Goal: Task Accomplishment & Management: Manage account settings

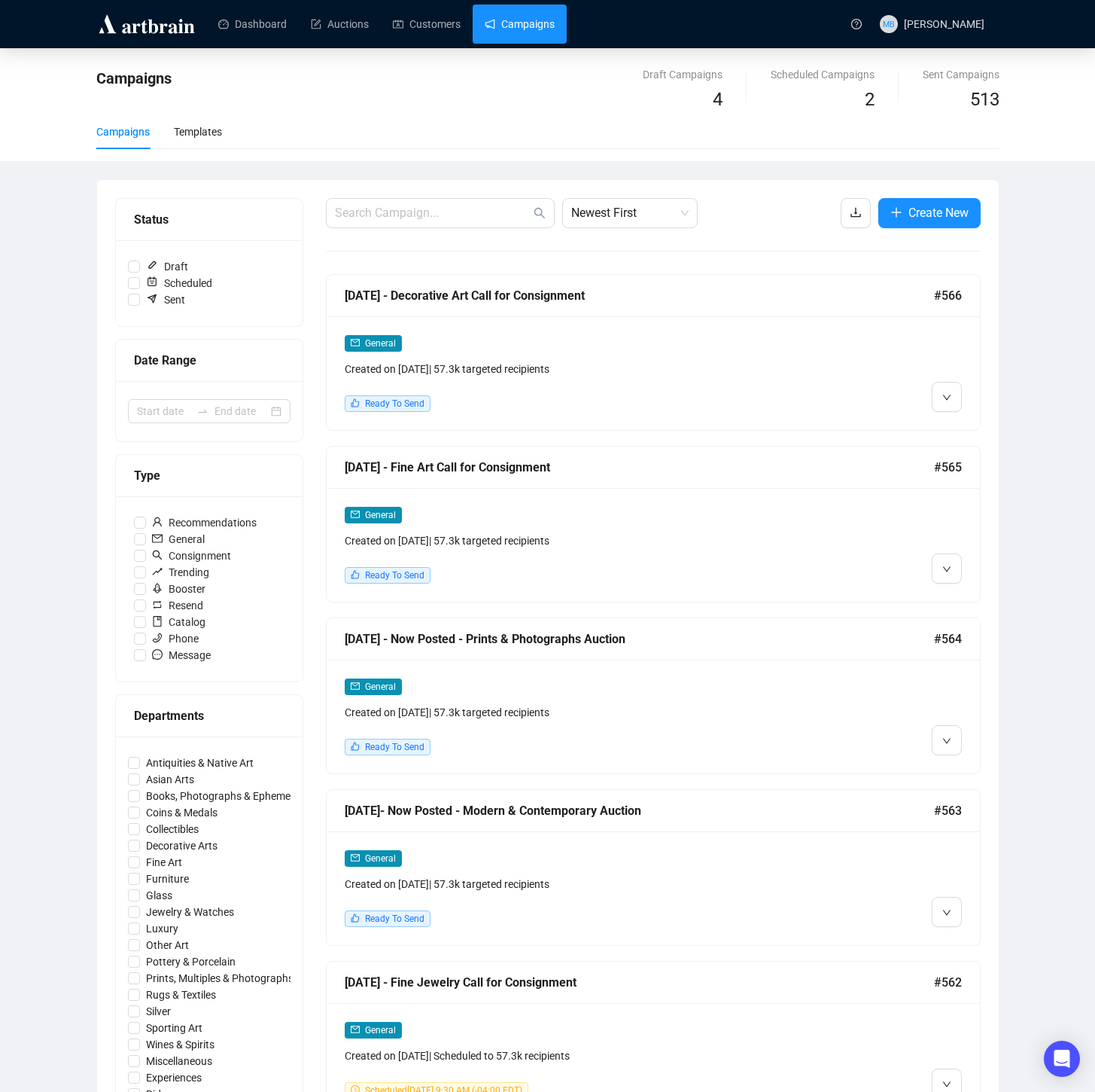
click at [506, 43] on div "Dashboard Auctions Customers Campaigns" at bounding box center [522, 24] width 640 height 47
click at [188, 418] on input at bounding box center [163, 412] width 53 height 17
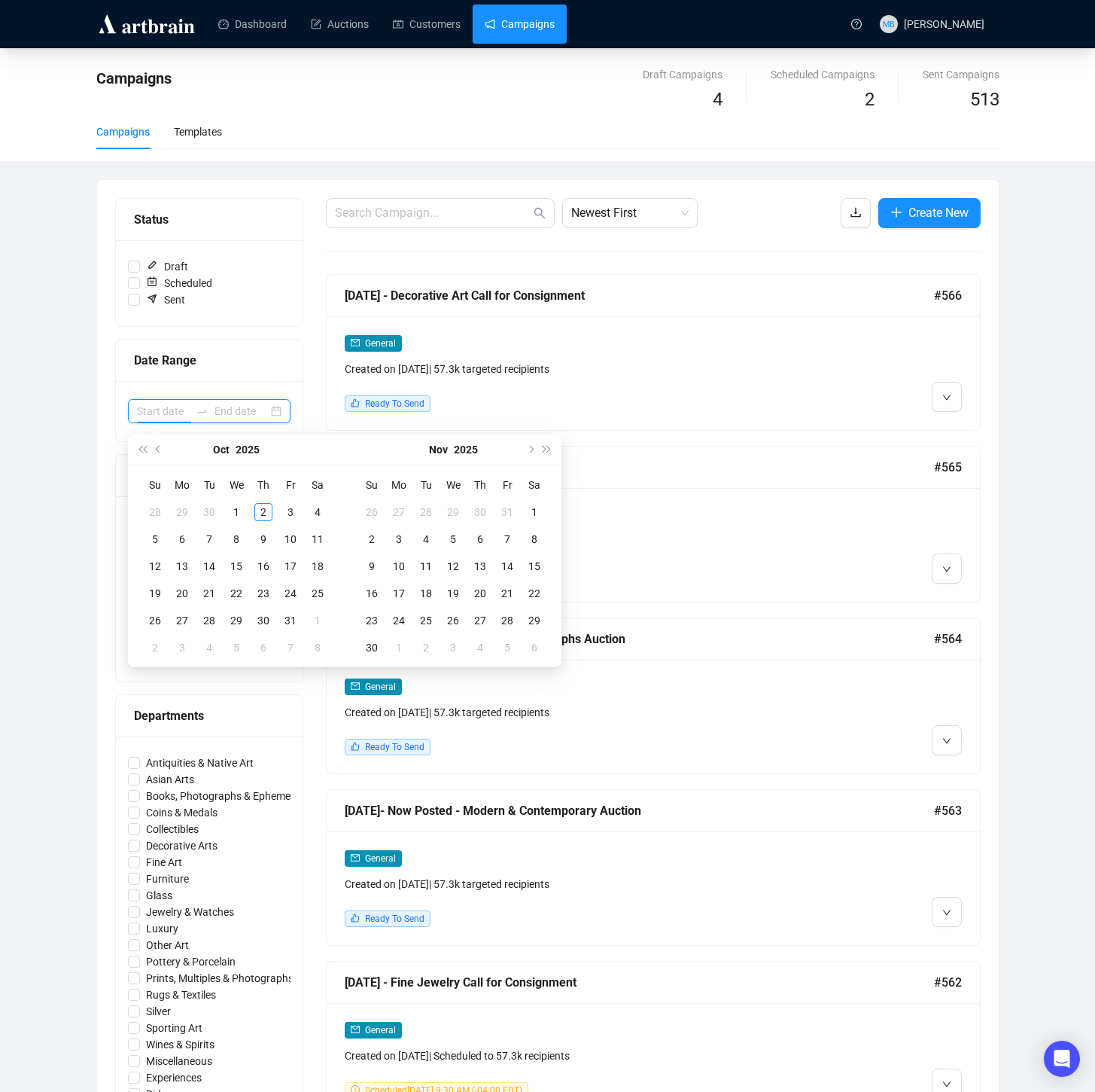
scroll to position [8, 0]
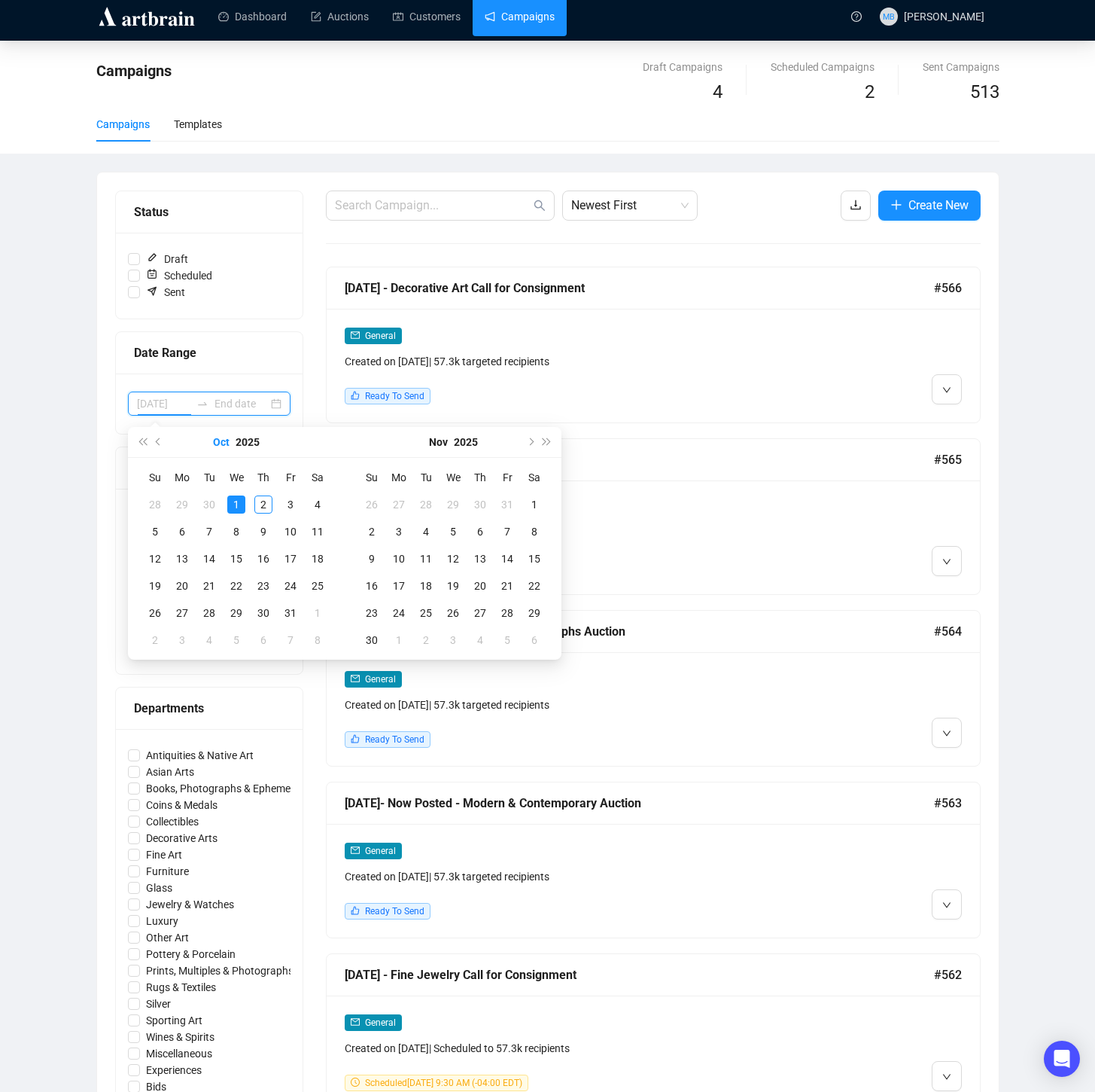
type input "[DATE]"
click at [164, 445] on button "Previous month (PageUp)" at bounding box center [159, 442] width 17 height 30
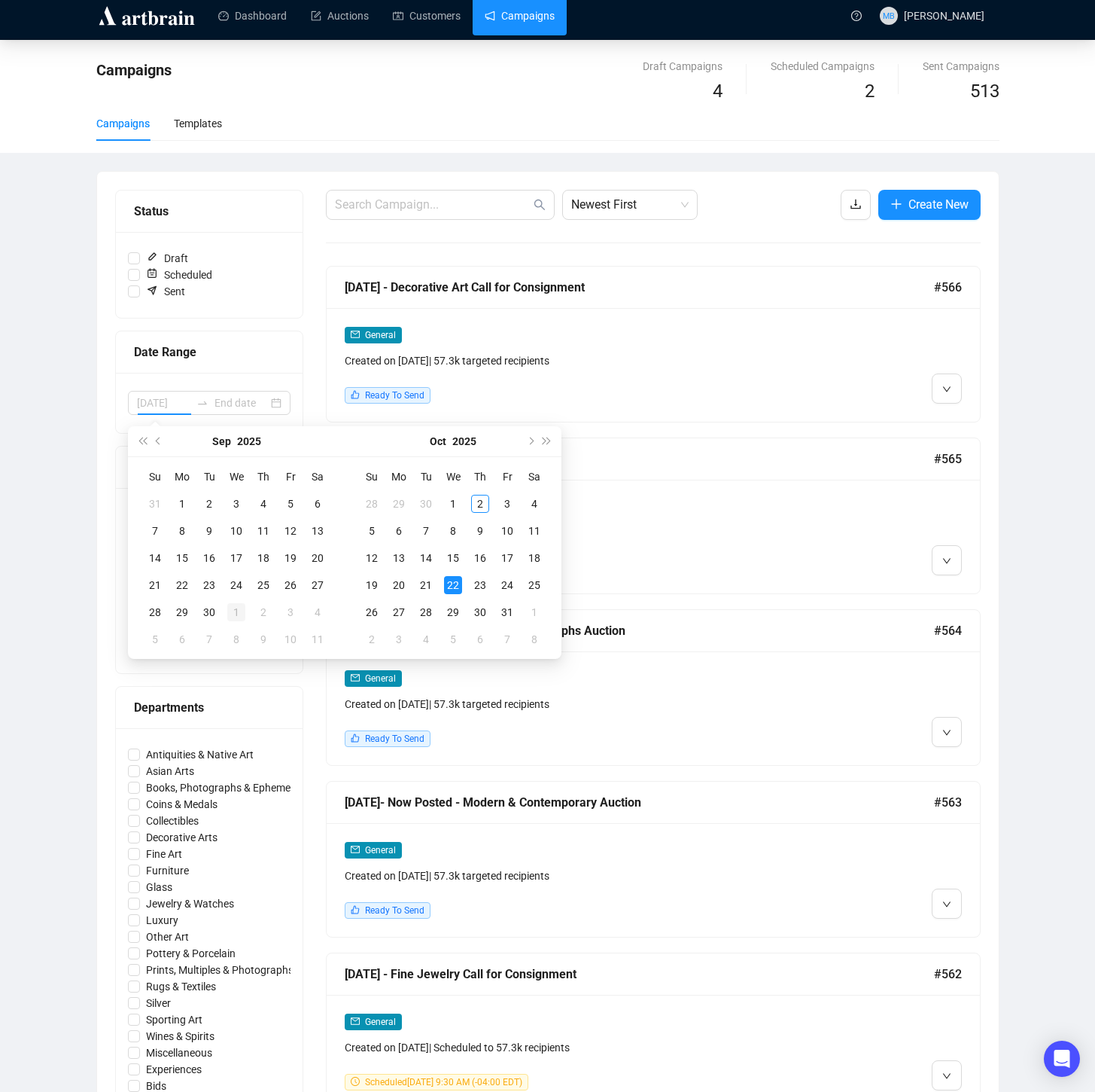
type input "[DATE]"
click at [209, 612] on div "30" at bounding box center [209, 612] width 18 height 18
type input "[DATE]"
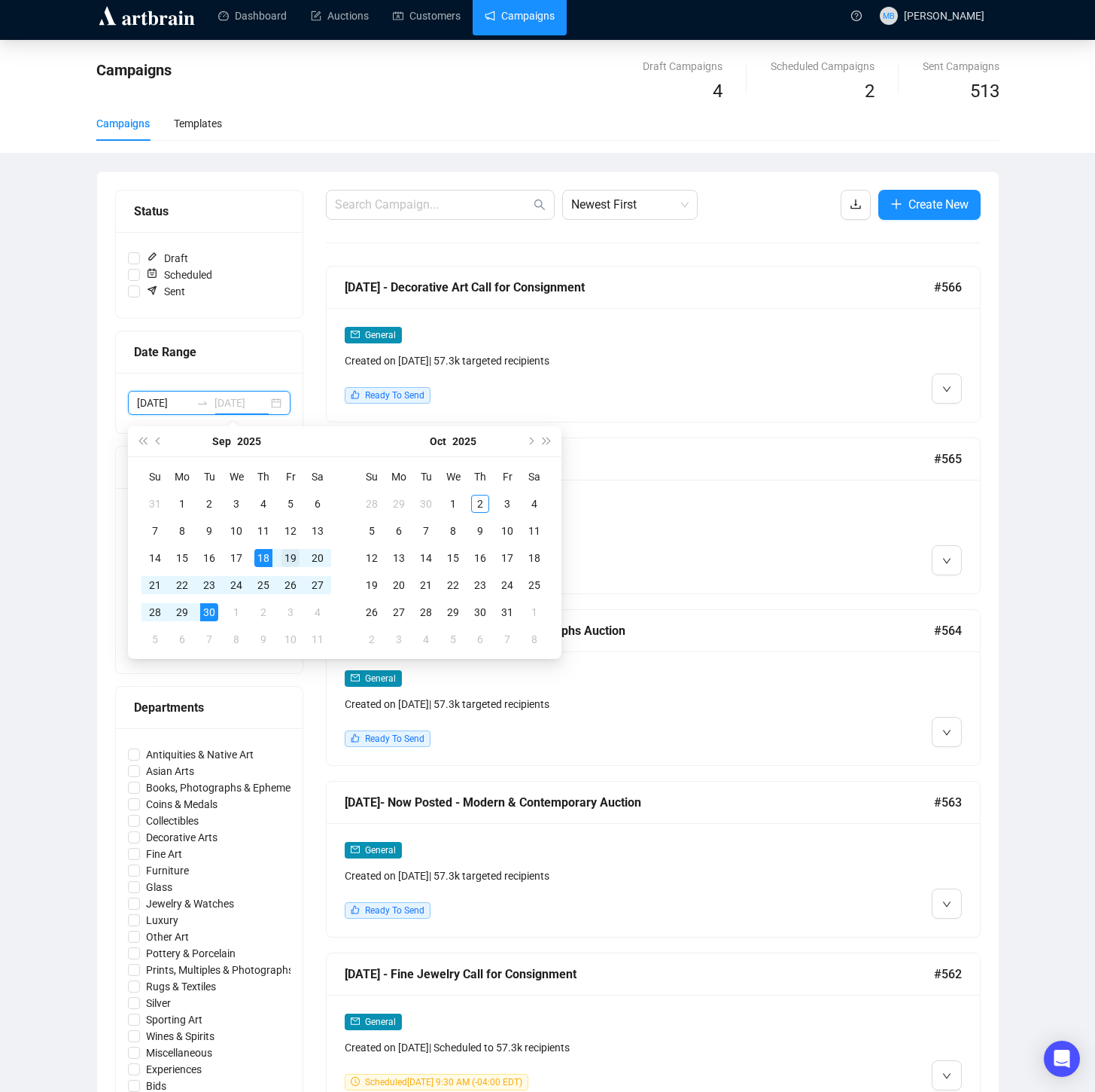
type input "[DATE]"
click at [293, 557] on div "19" at bounding box center [290, 557] width 18 height 18
type input "[DATE]"
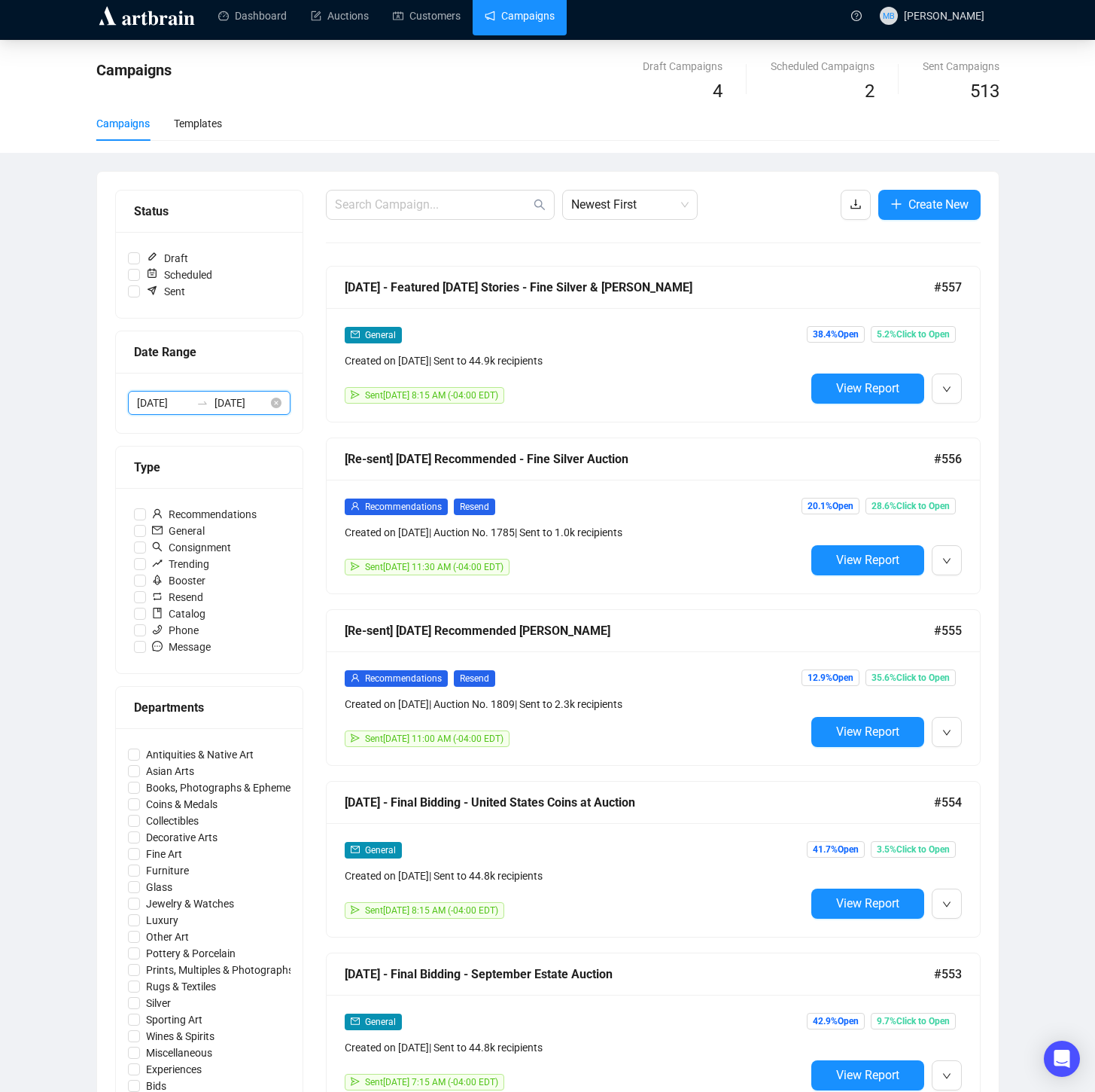
click at [174, 400] on input "[DATE]" at bounding box center [163, 403] width 53 height 17
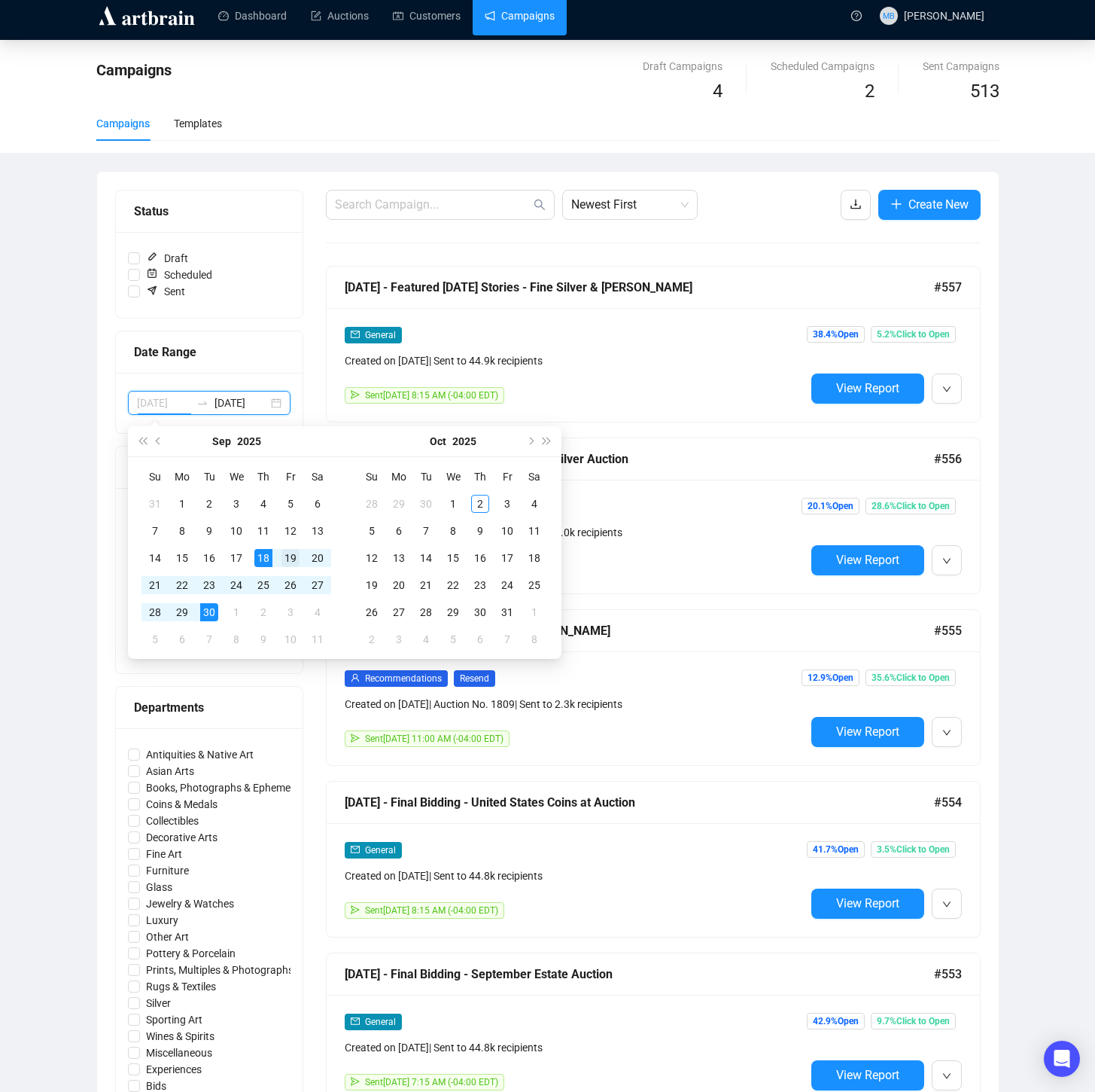
type input "[DATE]"
click at [295, 561] on div "19" at bounding box center [290, 557] width 18 height 18
type input "[DATE]"
click at [476, 503] on div "2" at bounding box center [480, 503] width 18 height 18
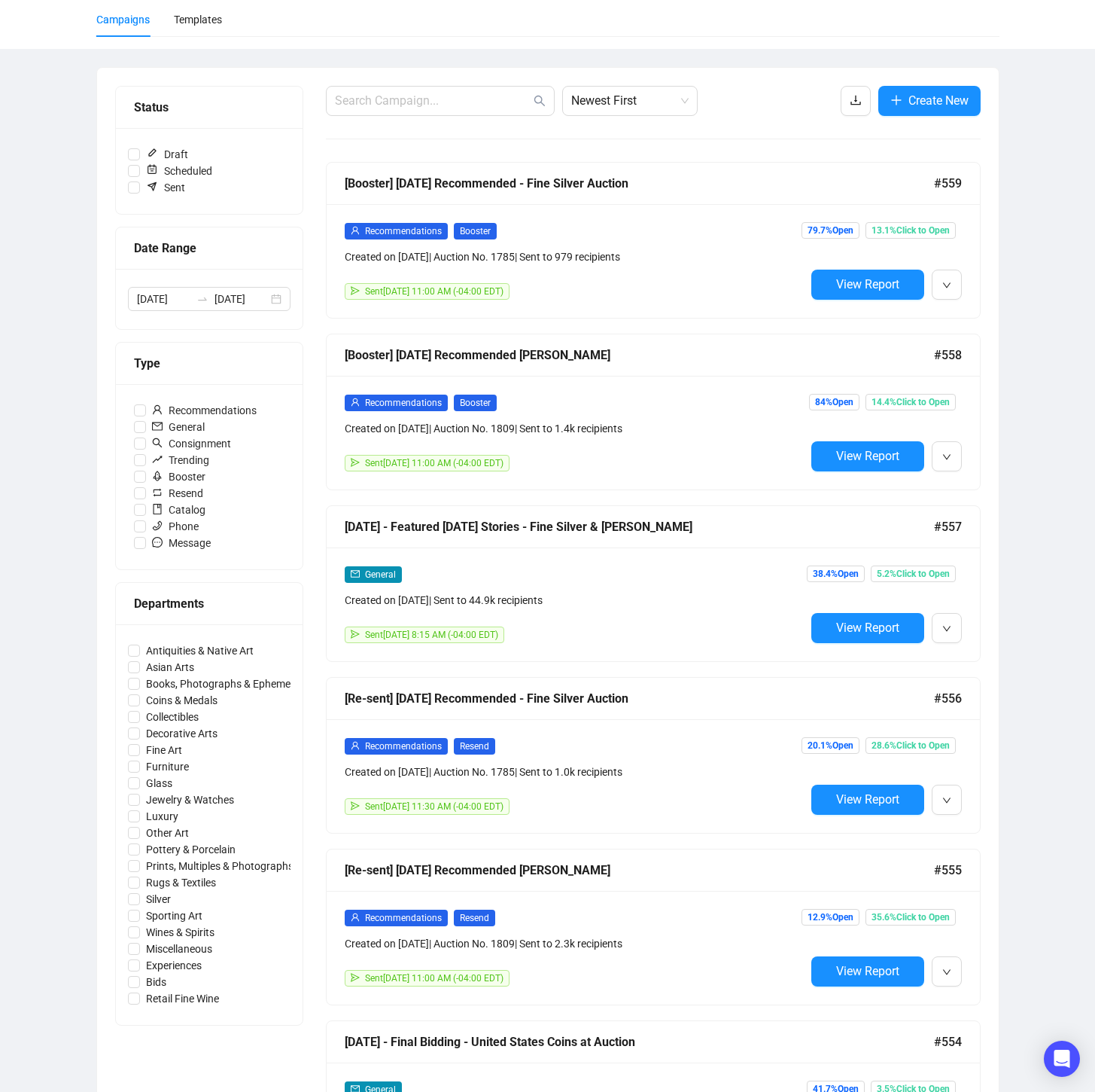
scroll to position [156, 0]
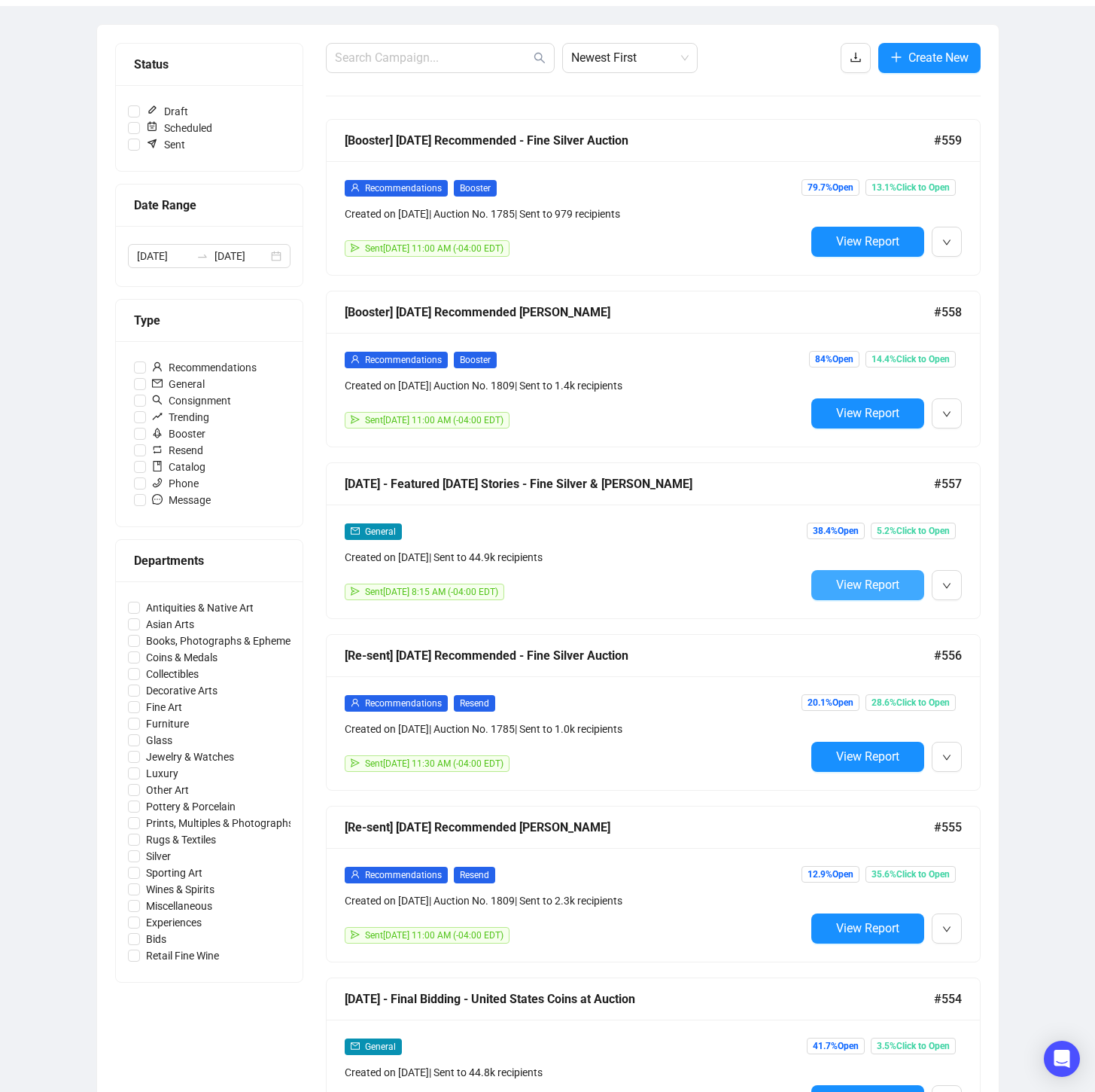
click at [892, 581] on span "View Report" at bounding box center [868, 584] width 63 height 14
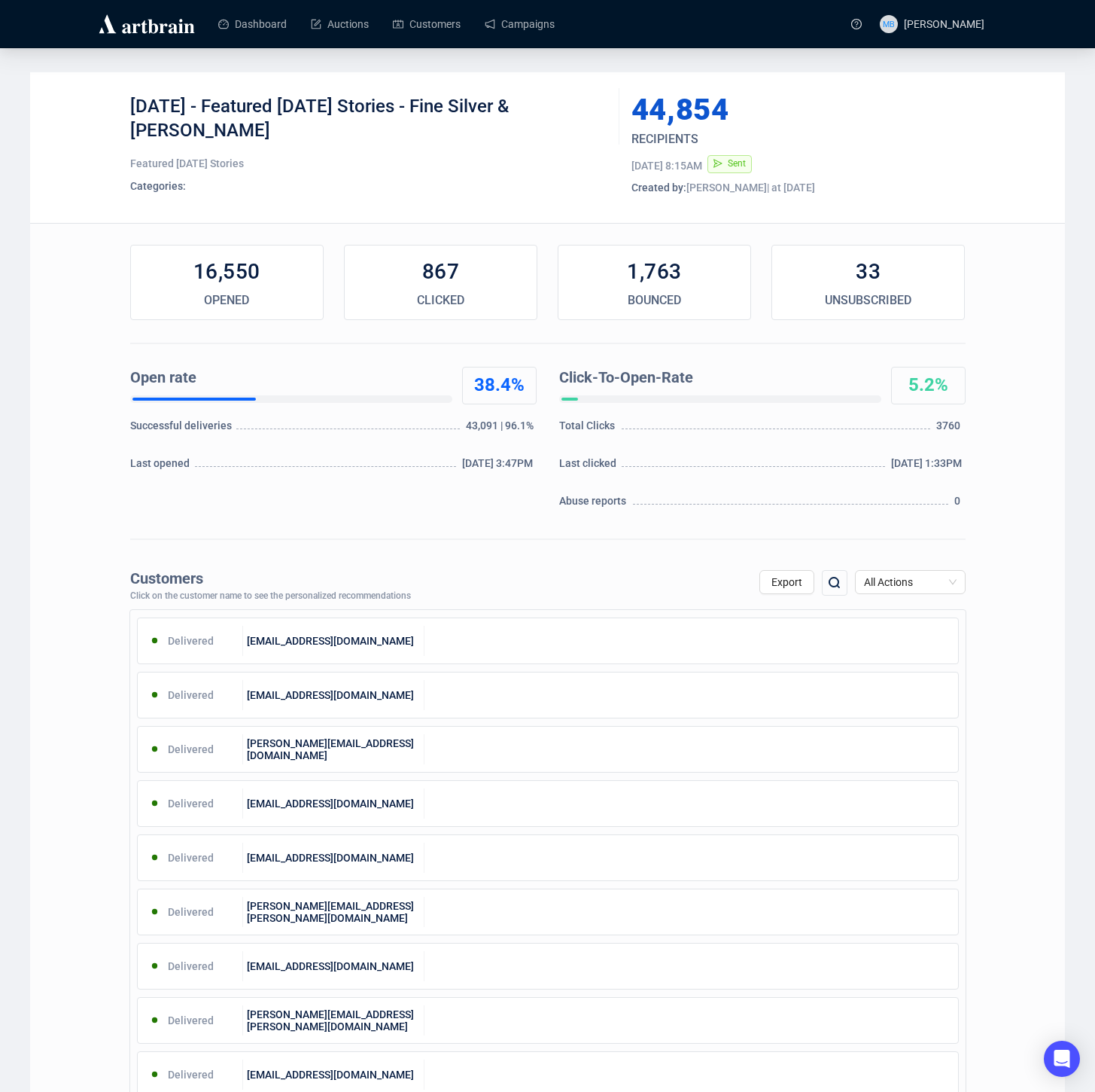
drag, startPoint x: 211, startPoint y: 106, endPoint x: 215, endPoint y: 131, distance: 25.3
click at [215, 131] on div "[DATE] - Featured [DATE] Stories - Fine Silver & [PERSON_NAME]" at bounding box center [369, 117] width 478 height 45
copy div "Featured [DATE] Stories - Fine Silver & [PERSON_NAME]"
click at [506, 32] on link "Campaigns" at bounding box center [520, 24] width 70 height 39
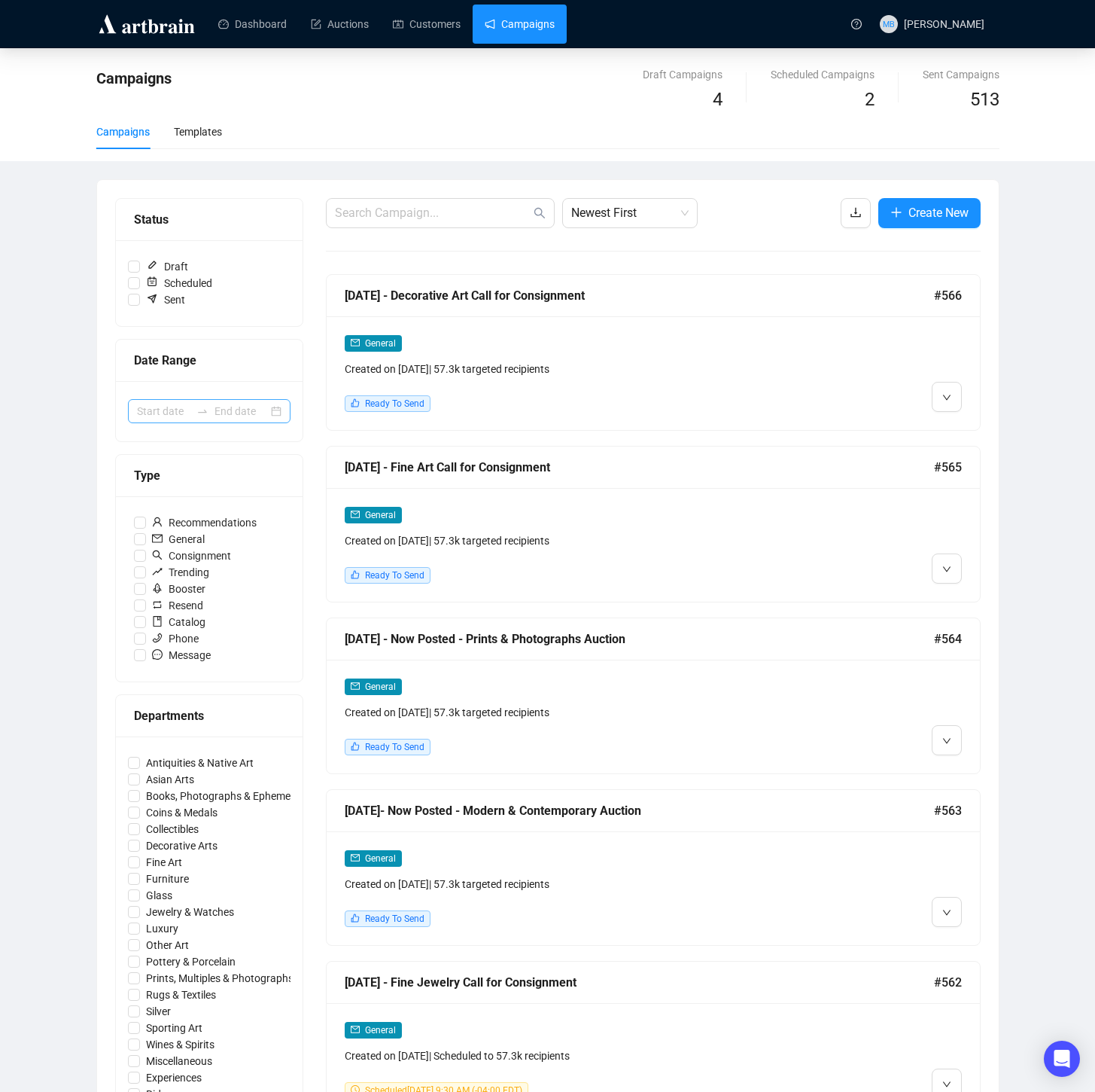
click at [199, 413] on icon "swap-right" at bounding box center [202, 411] width 12 height 12
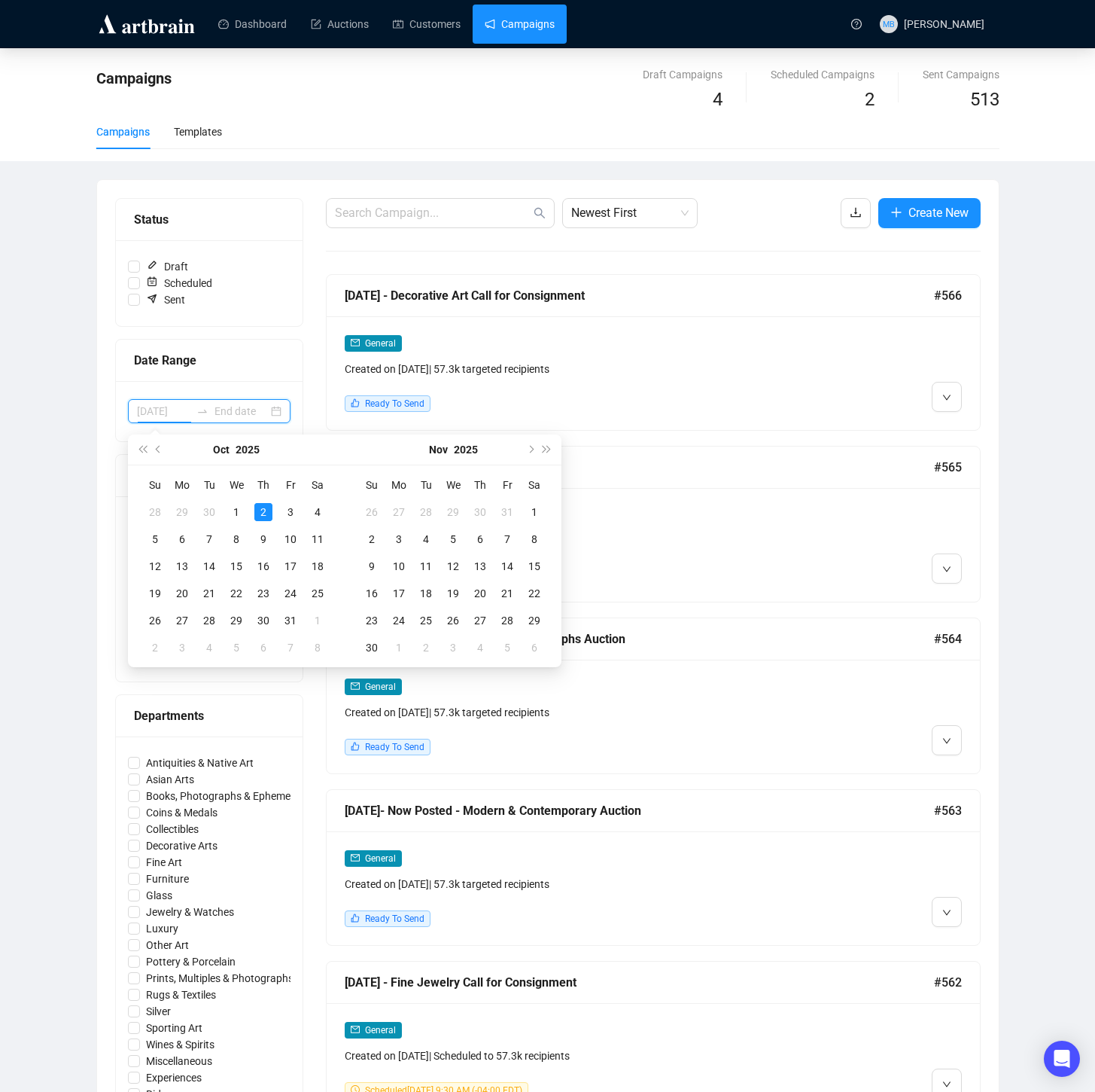
type input "[DATE]"
click at [158, 450] on span "Previous month (PageUp)" at bounding box center [159, 449] width 8 height 8
type input "[DATE]"
click at [284, 564] on div "19" at bounding box center [290, 565] width 18 height 18
type input "[DATE]"
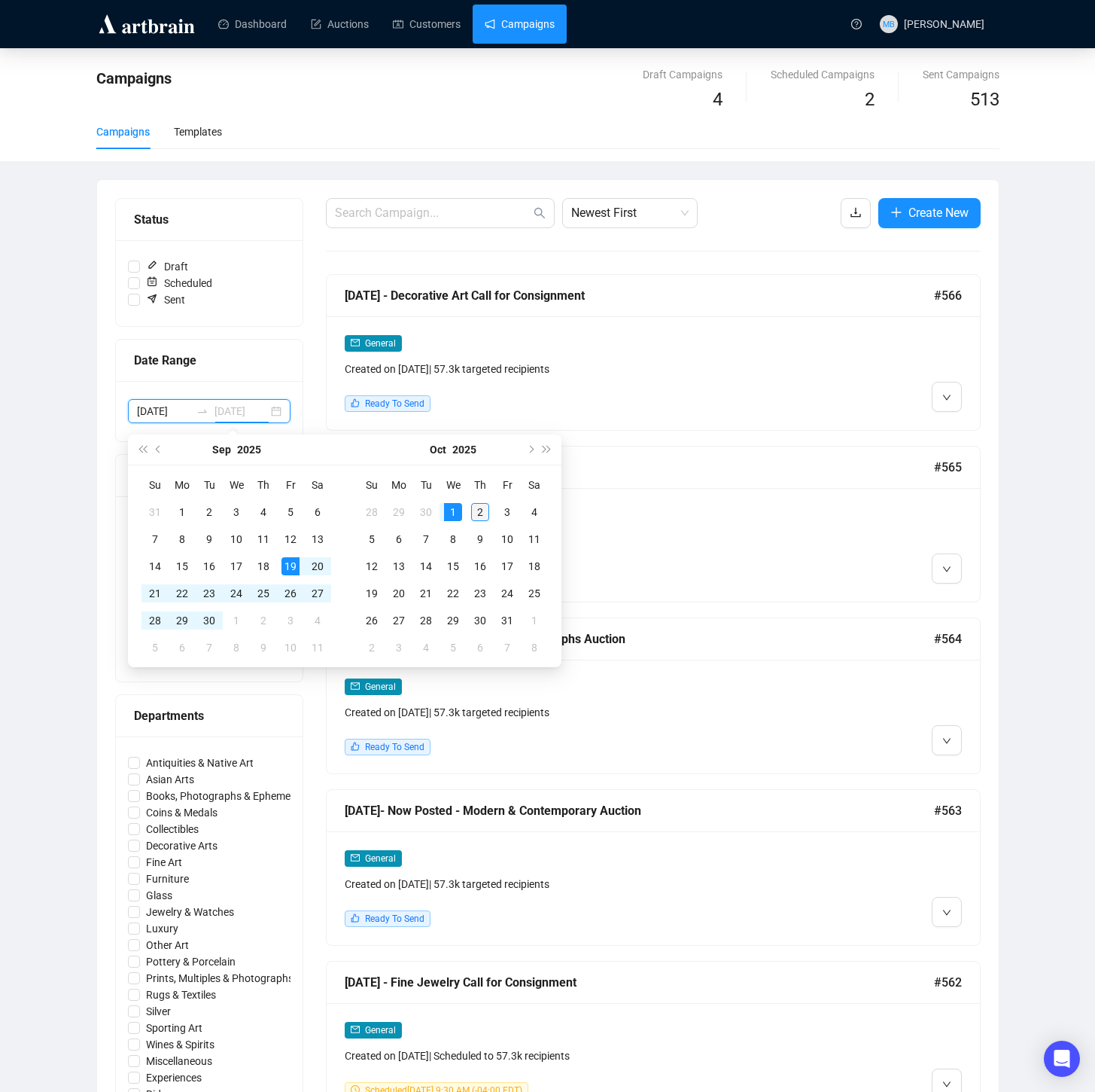
type input "[DATE]"
click at [484, 511] on div "2" at bounding box center [480, 511] width 18 height 18
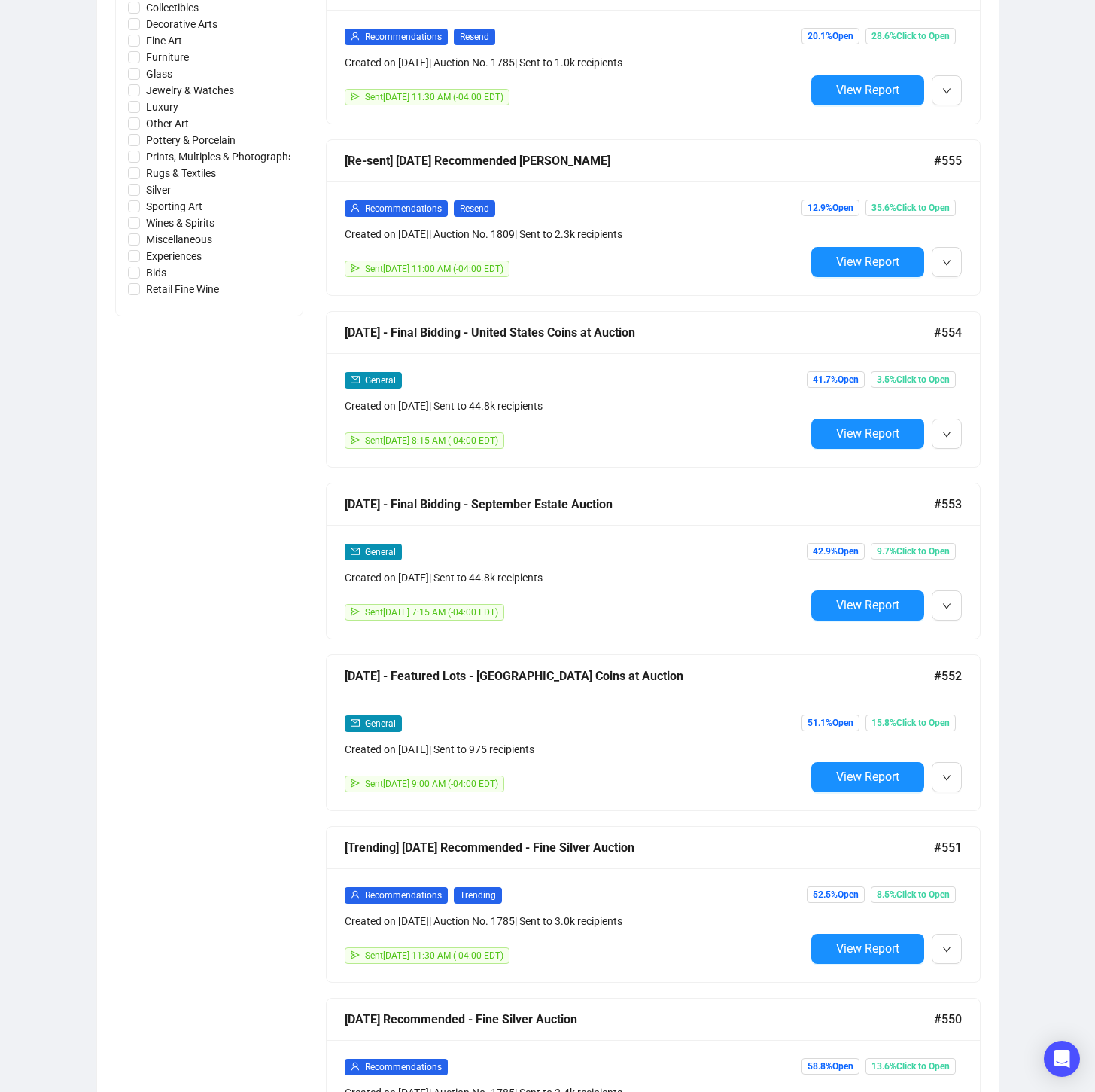
scroll to position [831, 0]
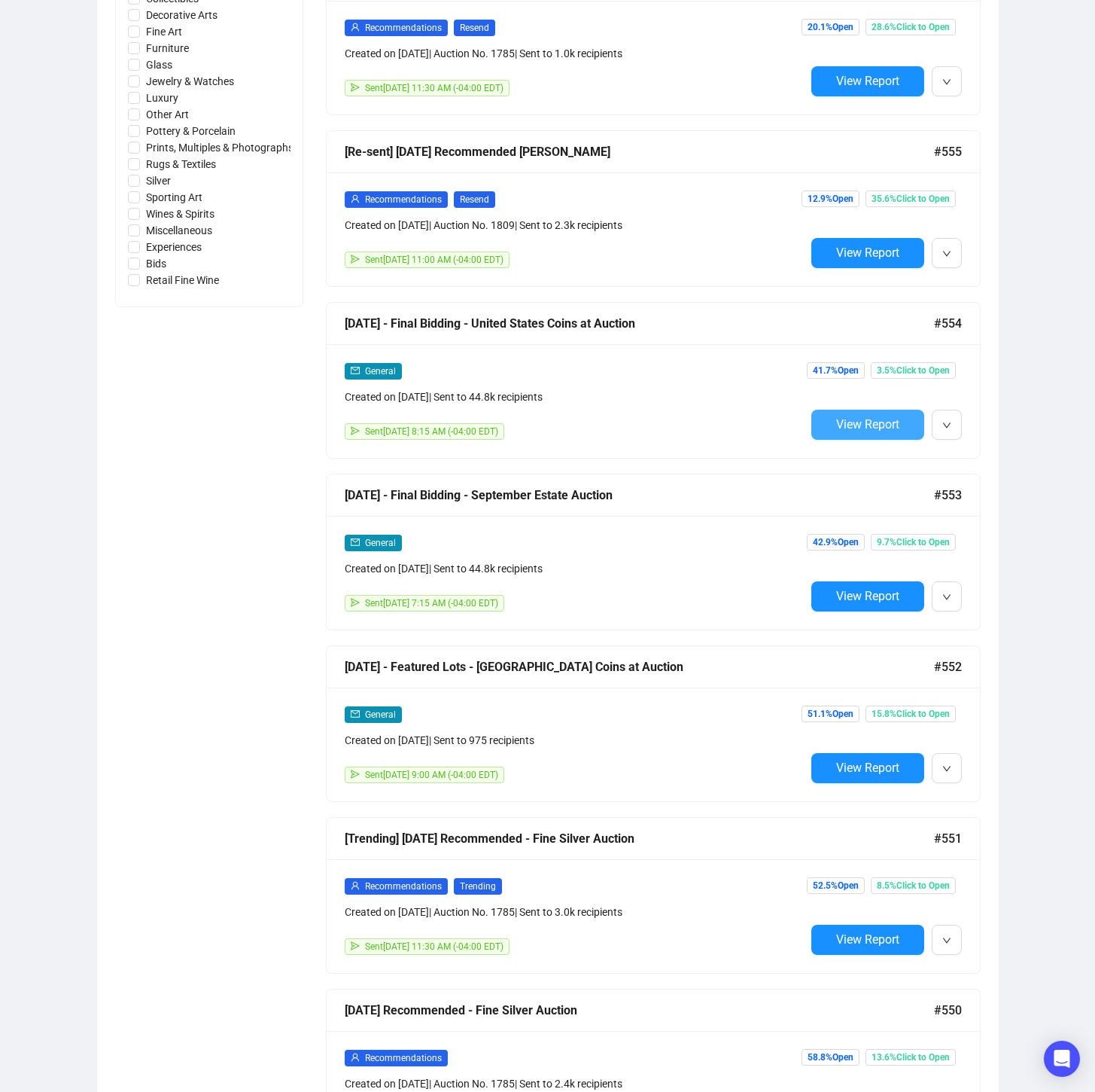
click at [871, 429] on span "View Report" at bounding box center [868, 423] width 63 height 14
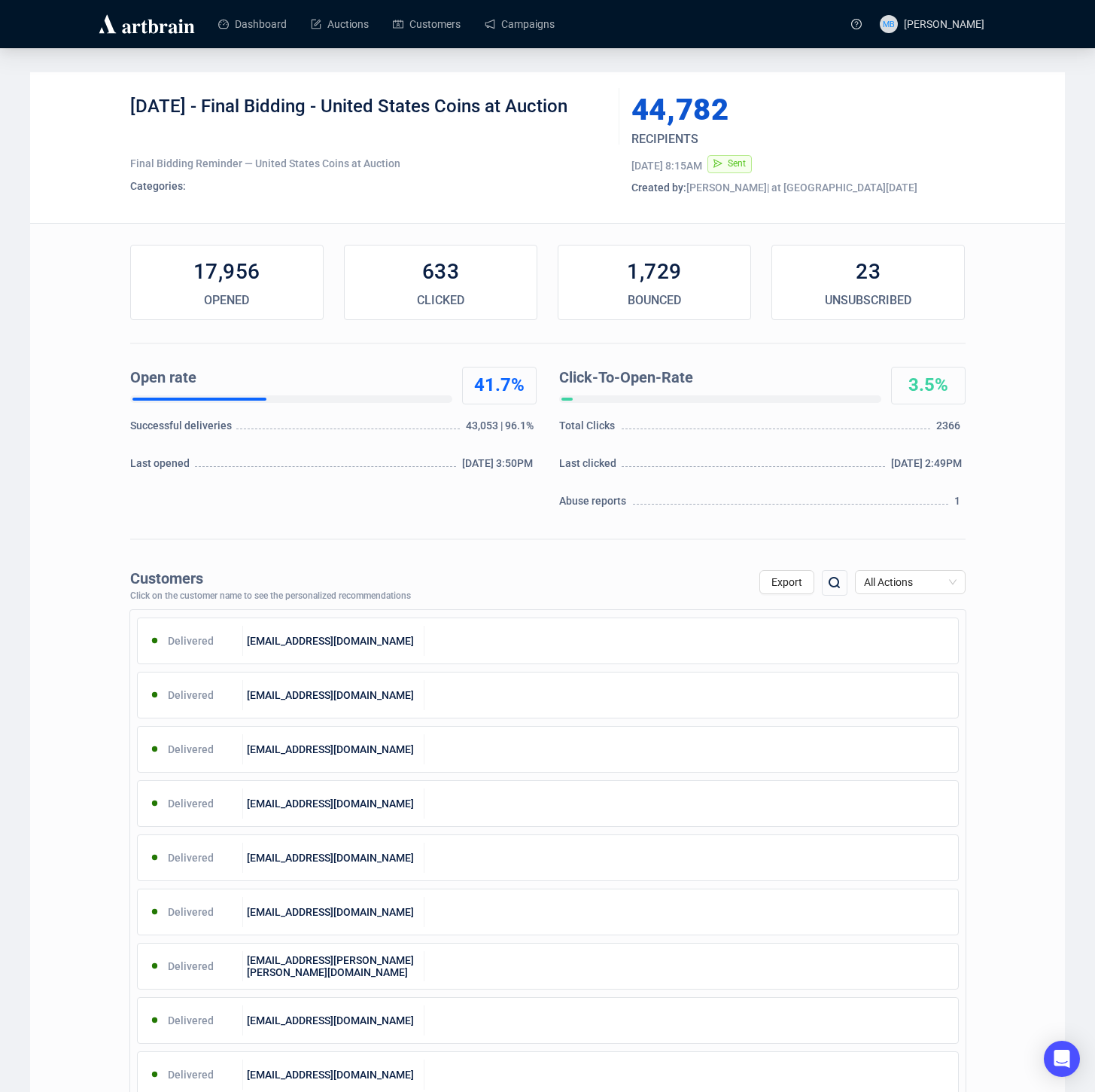
drag, startPoint x: 217, startPoint y: 106, endPoint x: 574, endPoint y: 108, distance: 357.0
click at [574, 108] on div "[DATE] - Final Bidding - United States Coins at Auction" at bounding box center [369, 117] width 478 height 45
drag, startPoint x: 574, startPoint y: 108, endPoint x: 213, endPoint y: 114, distance: 361.0
click at [215, 112] on div "[DATE] - Final Bidding - United States Coins at Auction" at bounding box center [369, 117] width 478 height 45
copy div "Final Bidding - United States Coins at Auction"
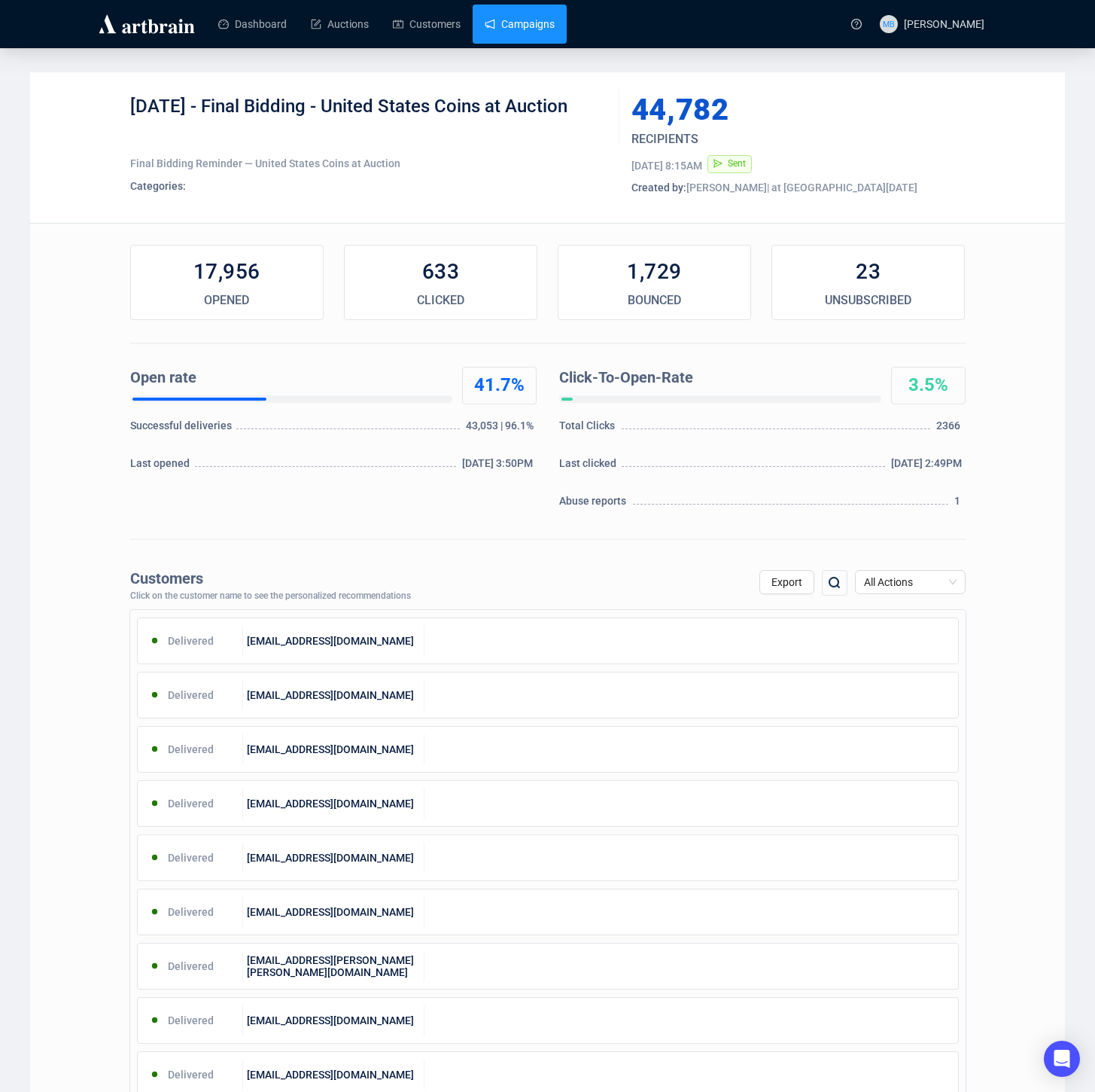
click at [537, 23] on link "Campaigns" at bounding box center [520, 24] width 70 height 39
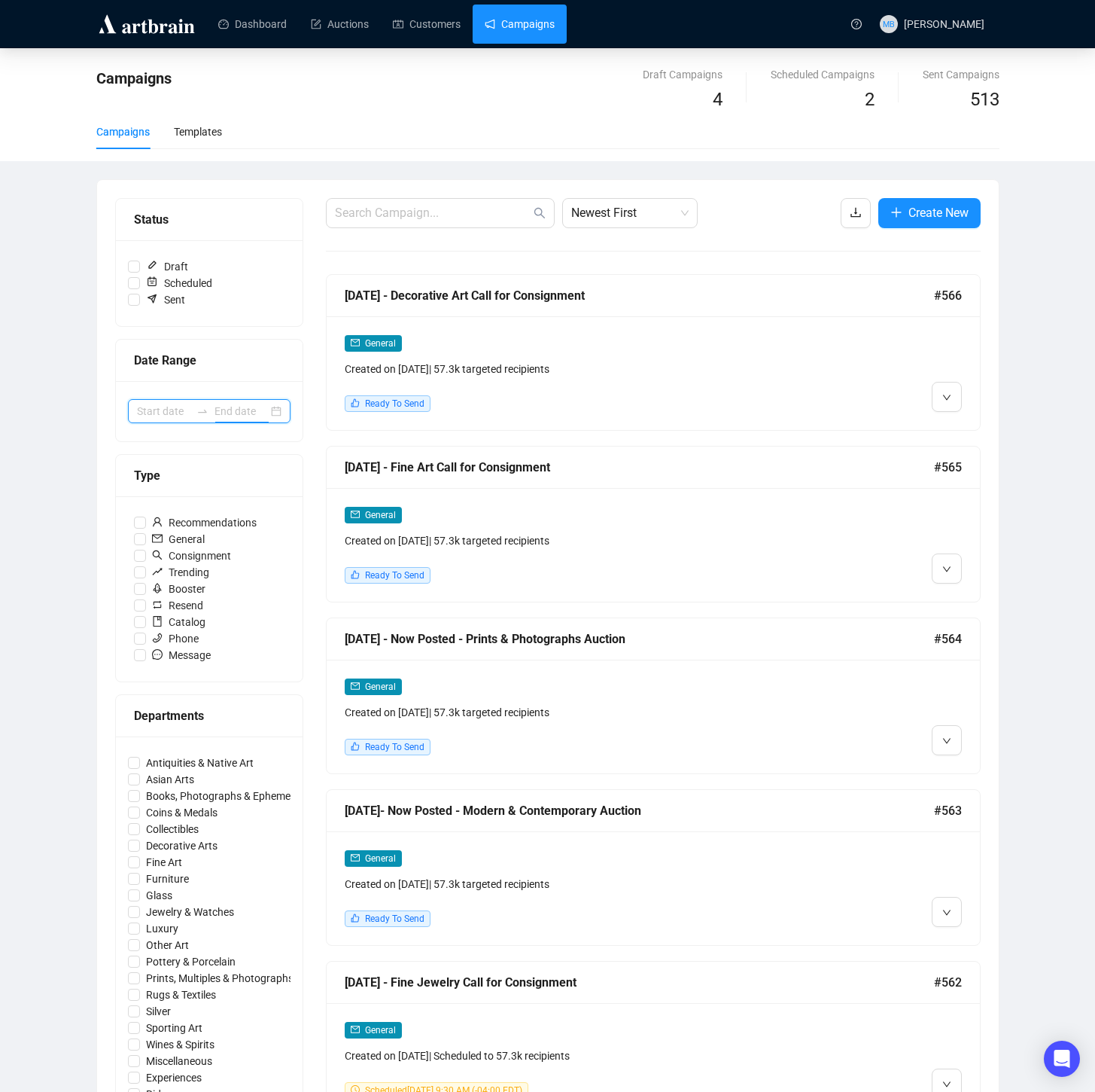
click at [221, 413] on input at bounding box center [241, 412] width 53 height 17
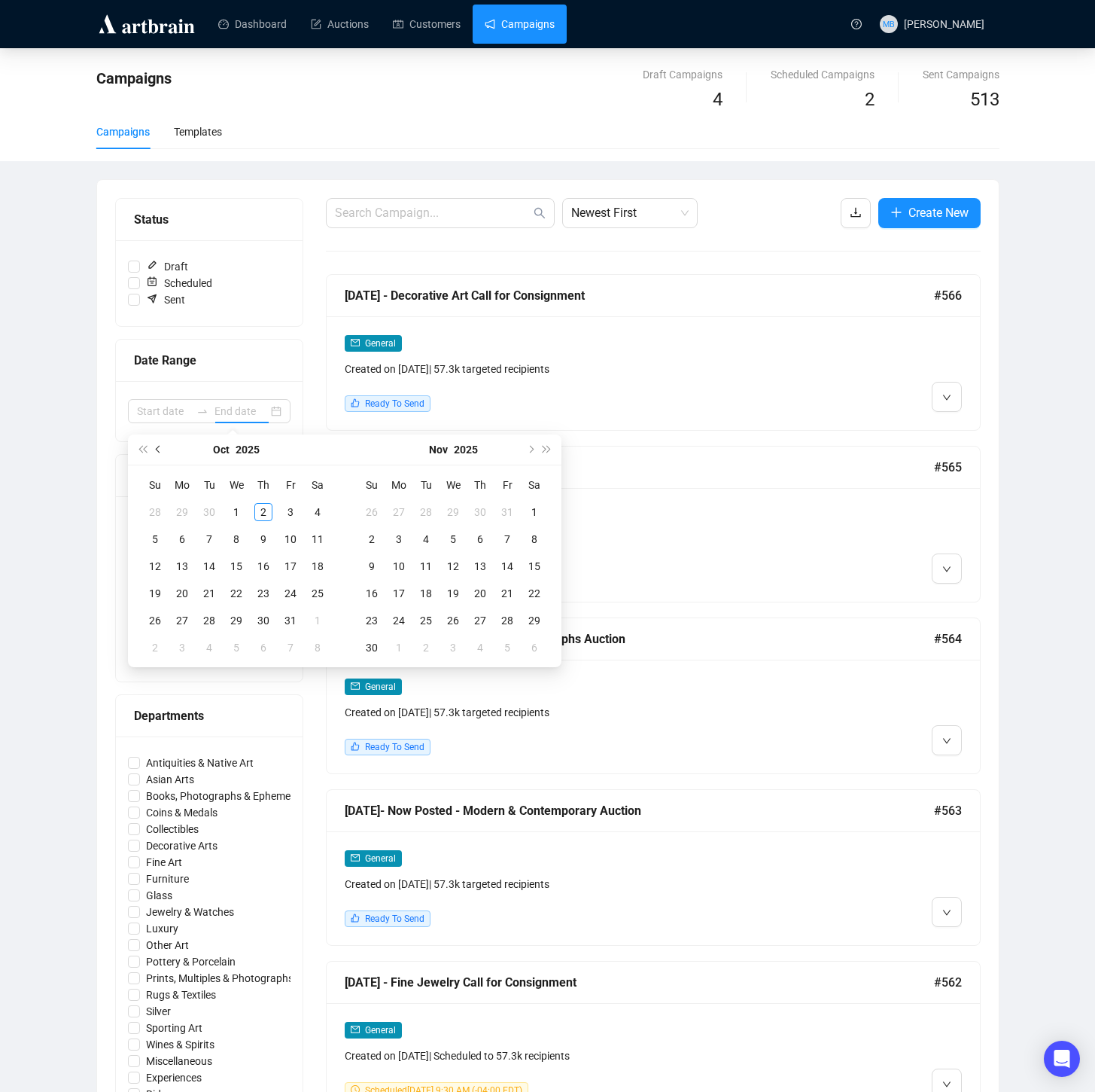
click at [166, 453] on button "Previous month (PageUp)" at bounding box center [159, 450] width 17 height 30
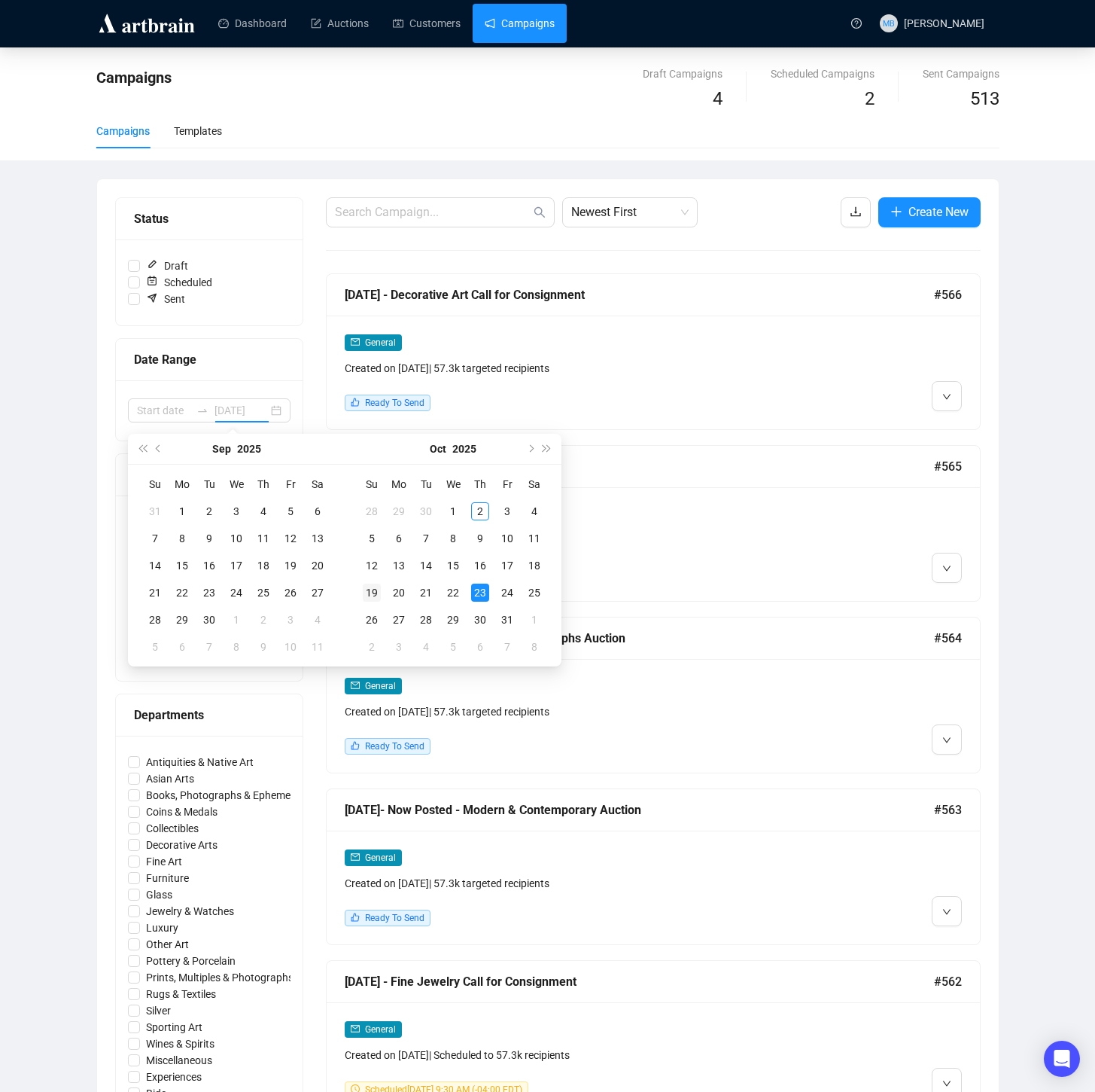
type input "[DATE]"
click at [291, 571] on div "19" at bounding box center [290, 565] width 18 height 18
type input "[DATE]"
click at [472, 519] on div "2" at bounding box center [480, 511] width 18 height 18
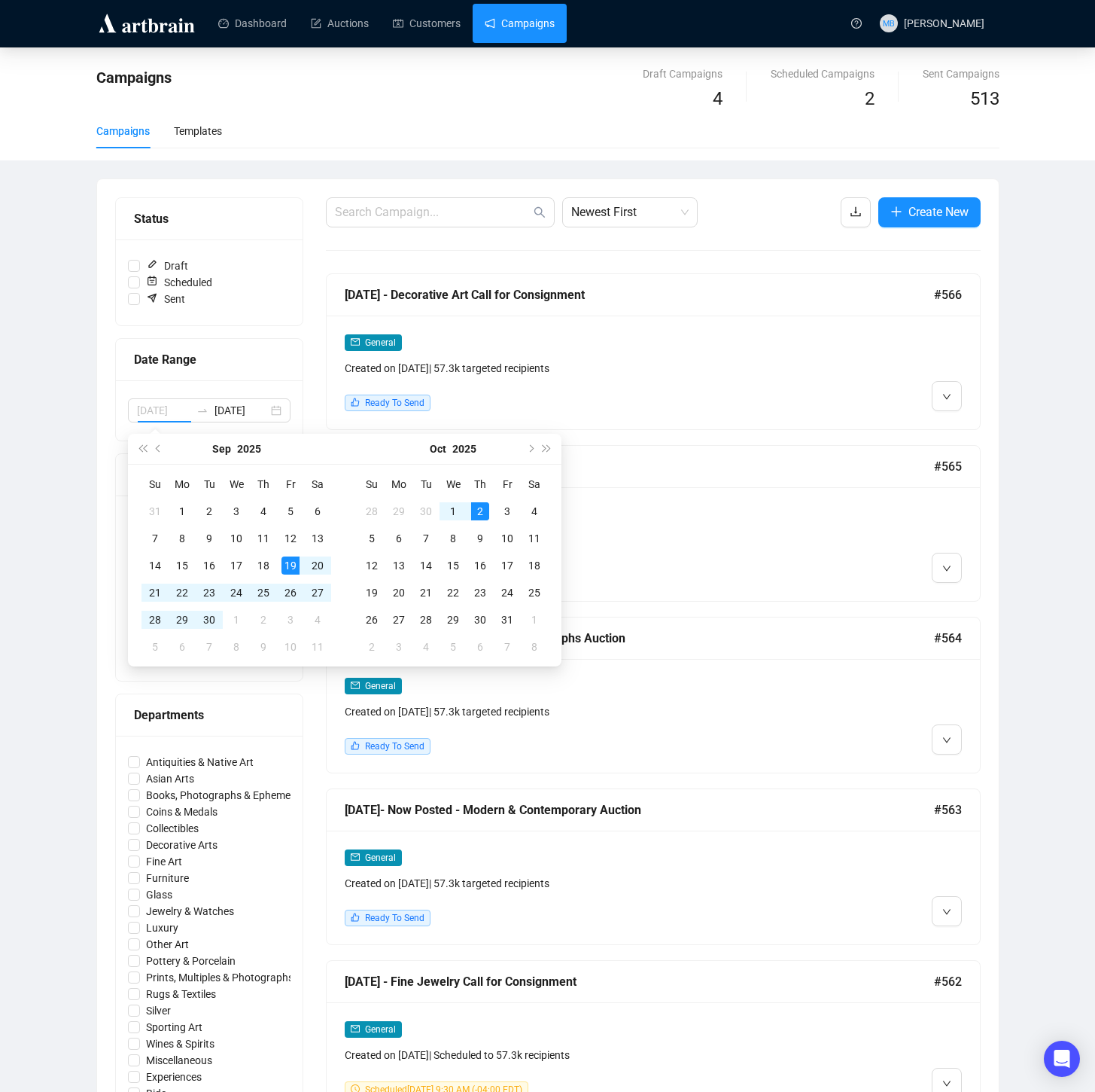
type input "[DATE]"
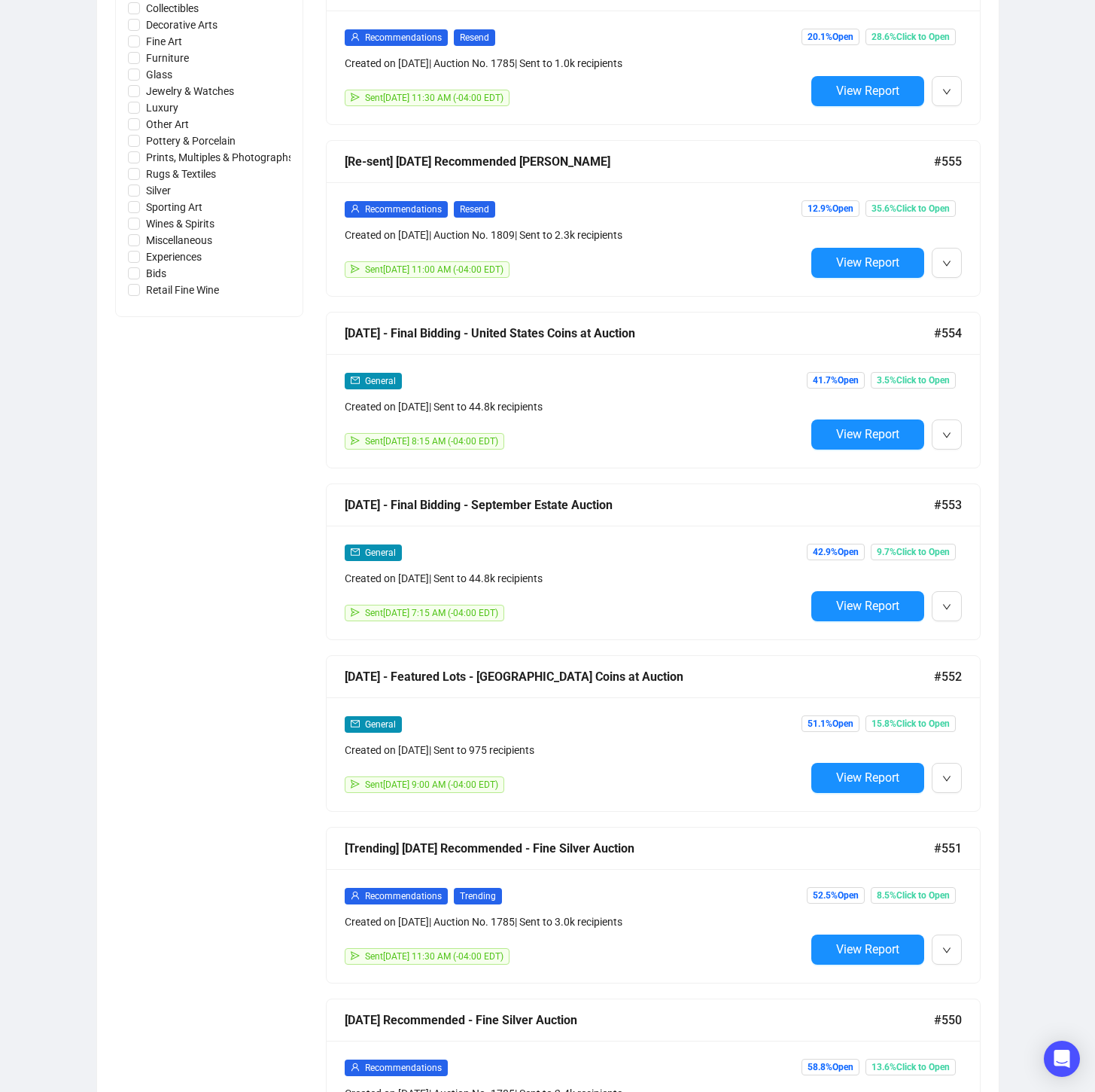
scroll to position [872, 0]
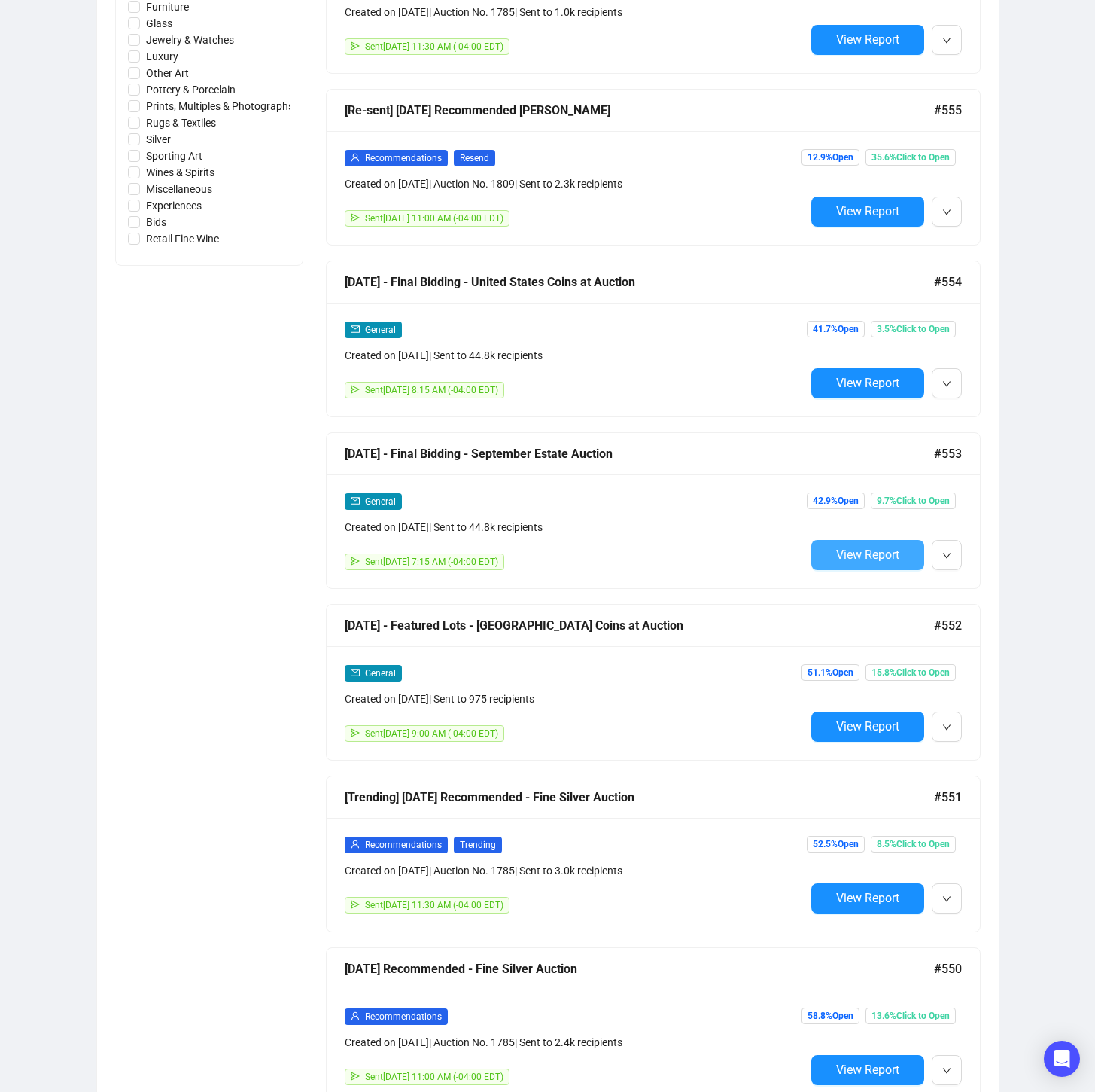
click at [877, 558] on span "View Report" at bounding box center [868, 554] width 63 height 14
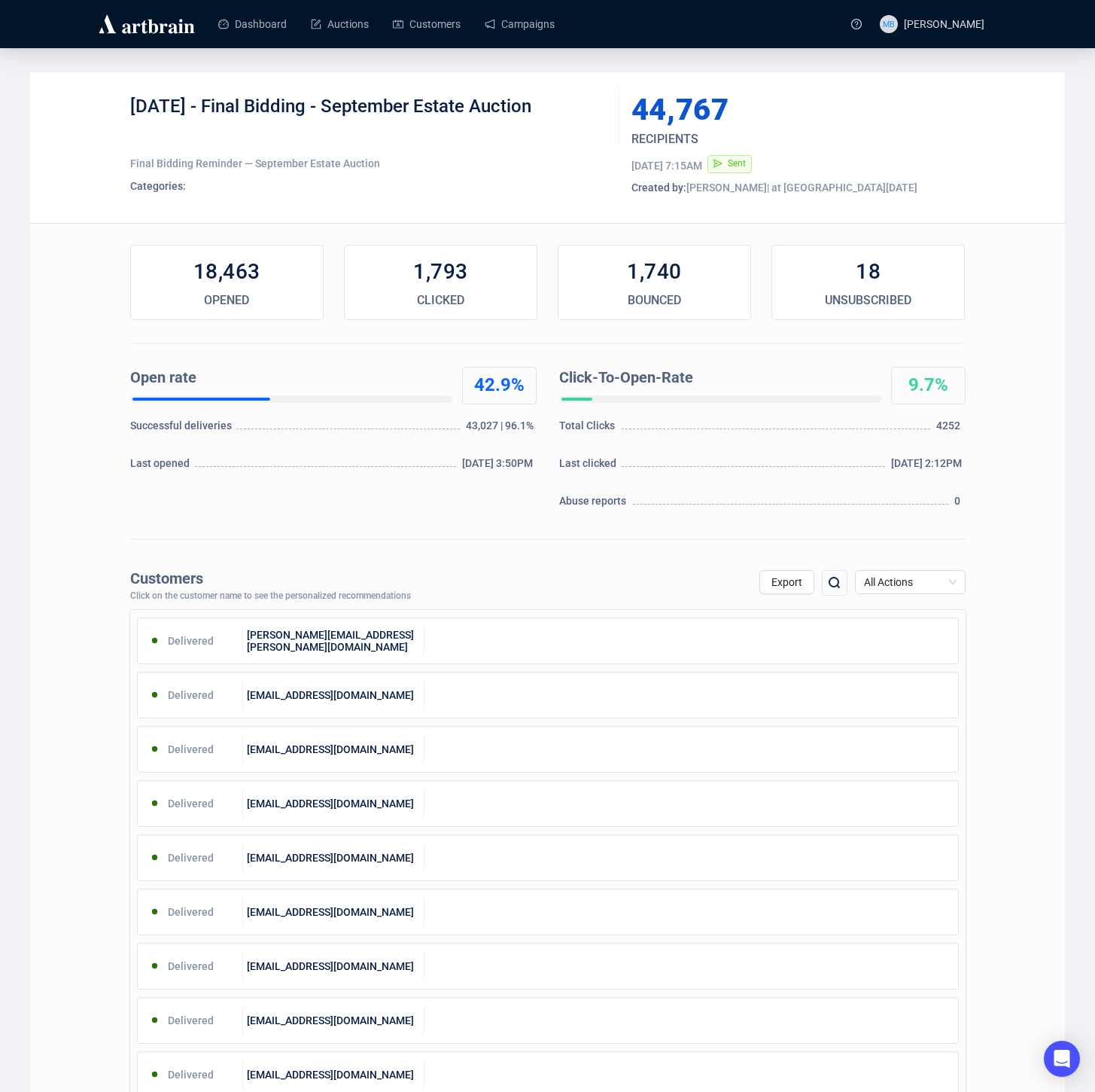
click at [158, 125] on div "[DATE] - Final Bidding - September Estate Auction" at bounding box center [369, 117] width 478 height 45
drag, startPoint x: 131, startPoint y: 106, endPoint x: 534, endPoint y: 123, distance: 403.4
click at [562, 106] on div "[DATE] - Final Bidding - September Estate Auction" at bounding box center [369, 117] width 478 height 45
copy div "[DATE] - Final Bidding - September Estate Auction"
click at [527, 24] on link "Campaigns" at bounding box center [520, 24] width 70 height 39
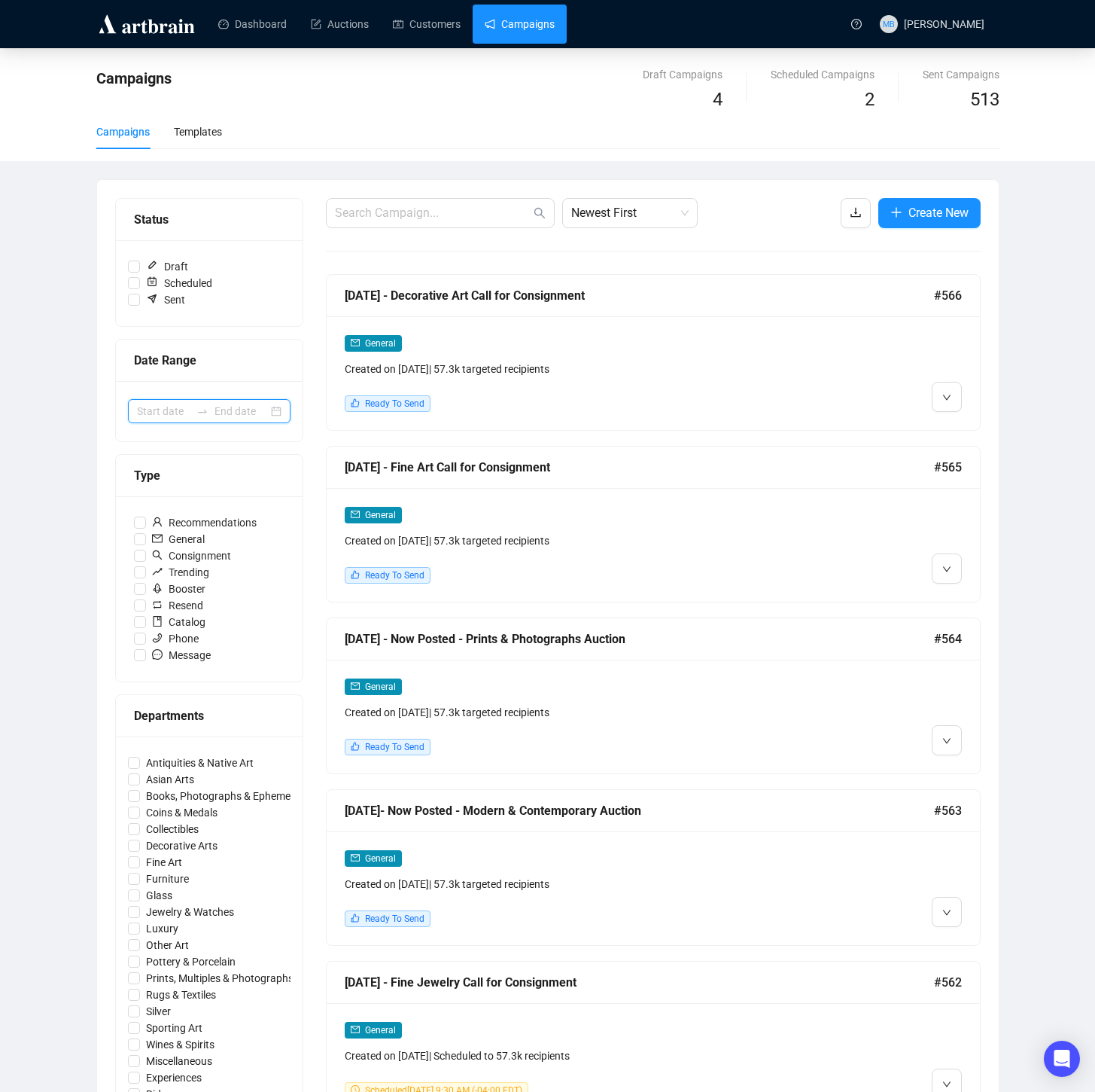
click at [171, 412] on input at bounding box center [163, 412] width 53 height 17
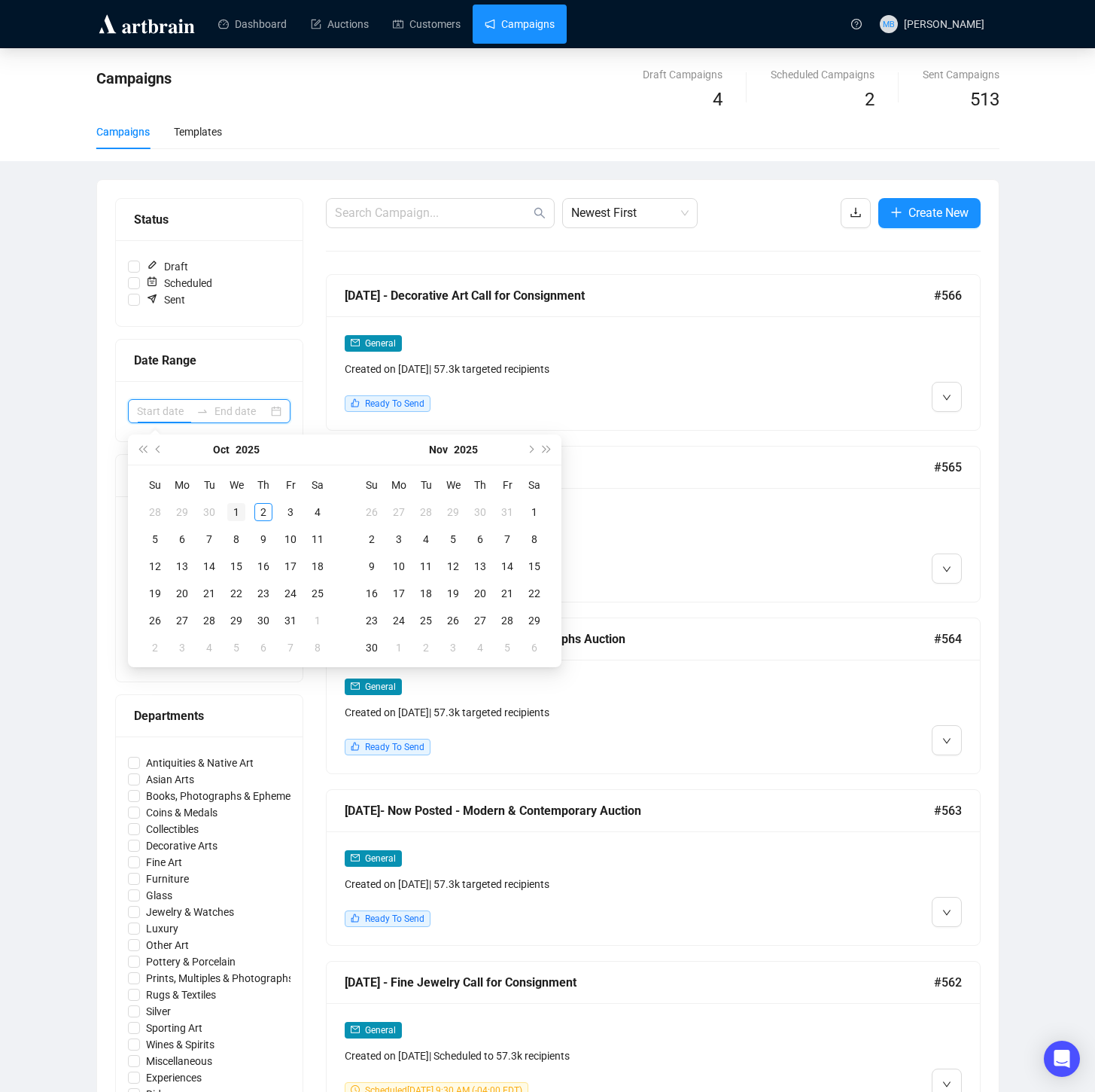
type input "[DATE]"
click at [161, 447] on span "Previous month (PageUp)" at bounding box center [159, 449] width 8 height 8
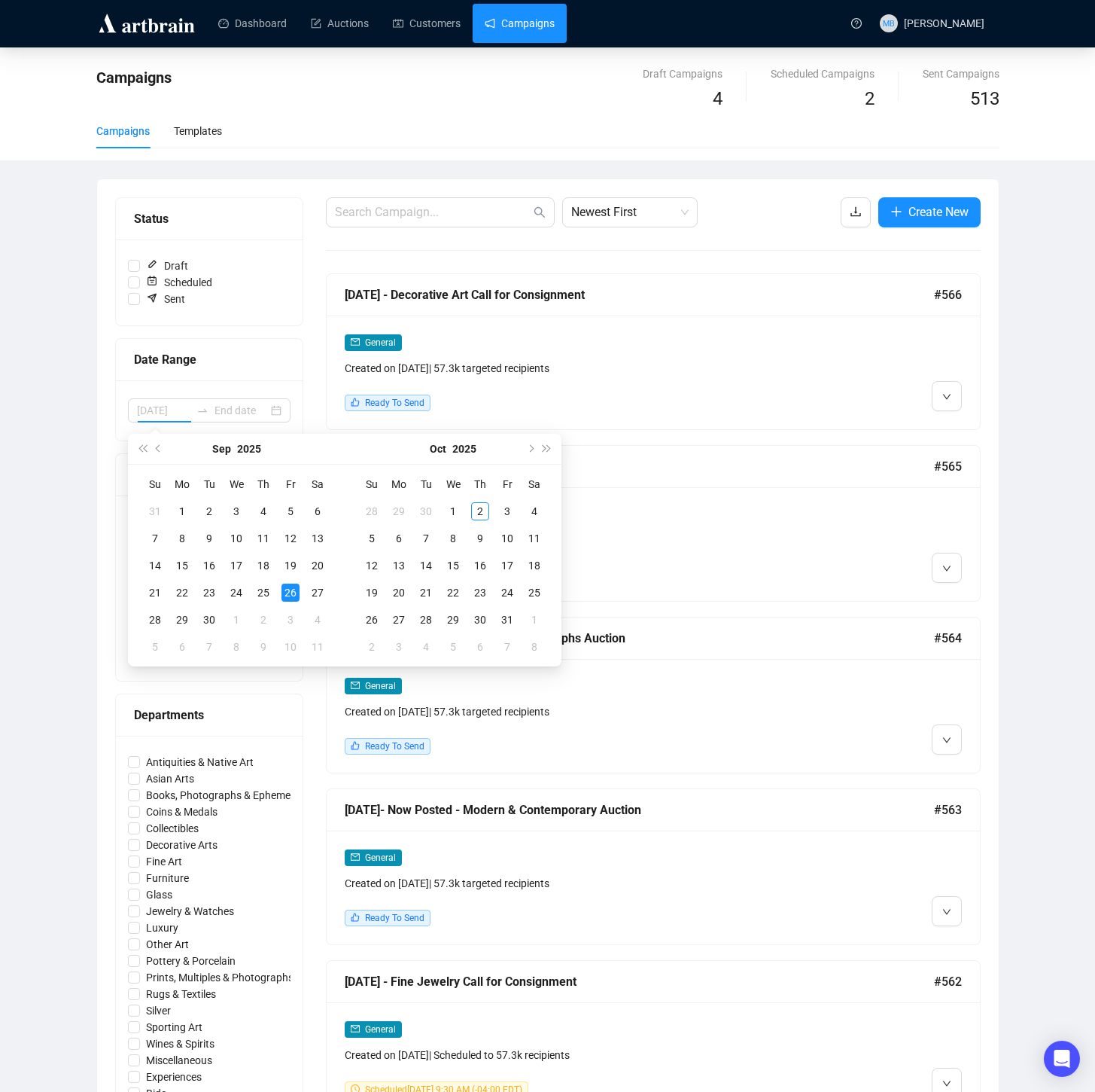
type input "[DATE]"
click at [288, 564] on div "19" at bounding box center [290, 565] width 18 height 18
type input "[DATE]"
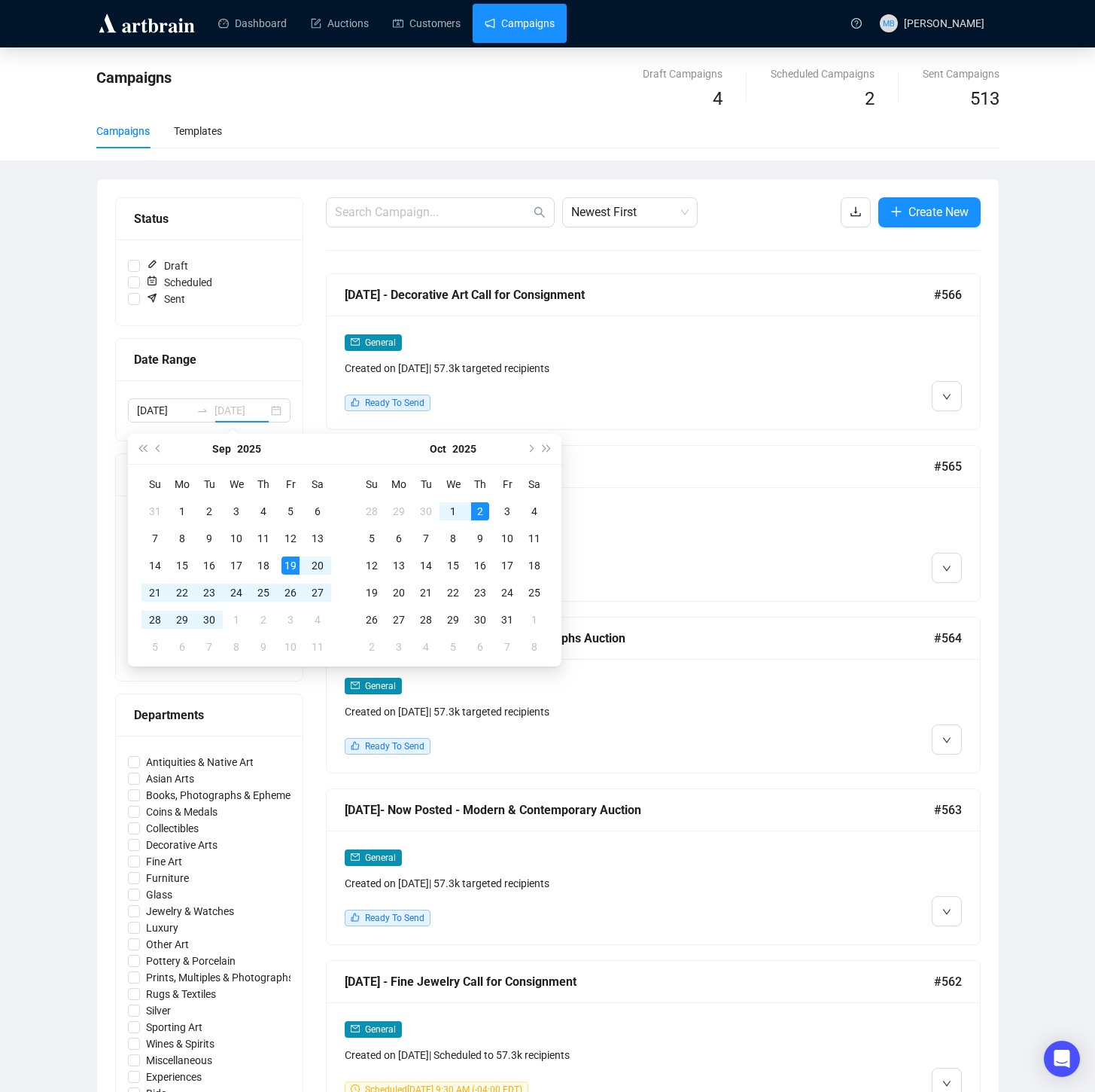
click at [477, 508] on div "2" at bounding box center [480, 511] width 18 height 18
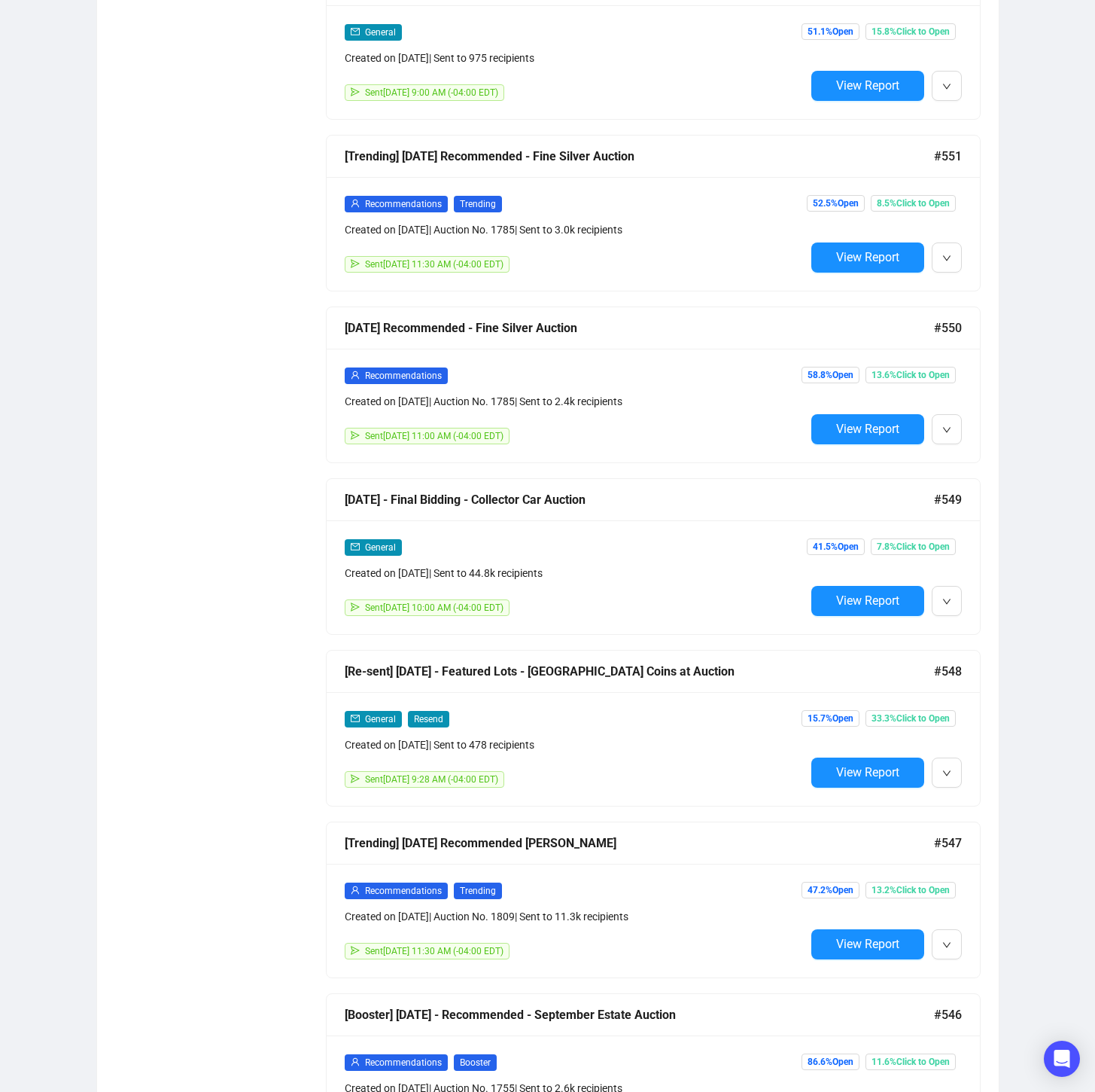
scroll to position [1514, 0]
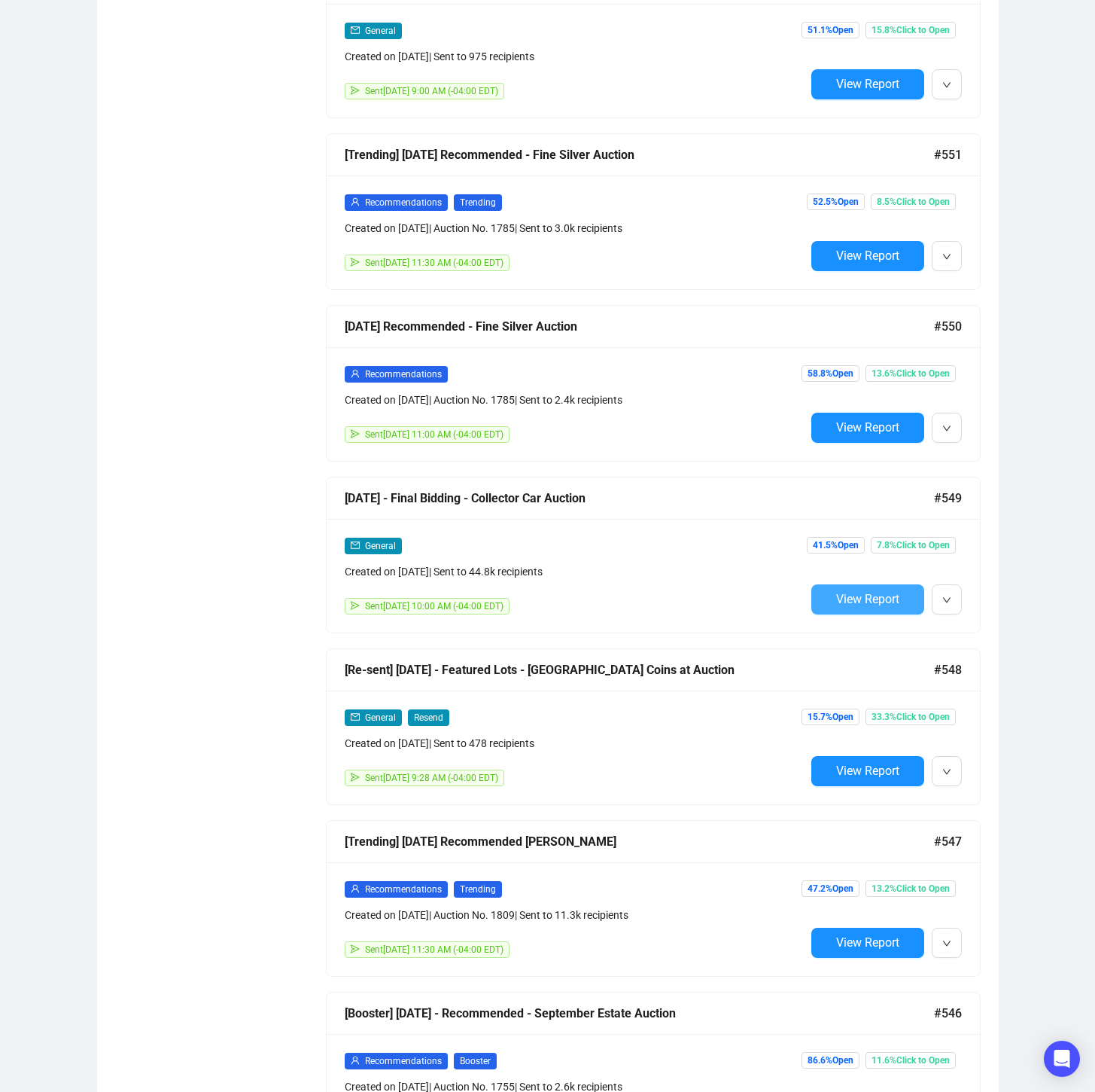
click at [899, 596] on span "View Report" at bounding box center [868, 598] width 63 height 14
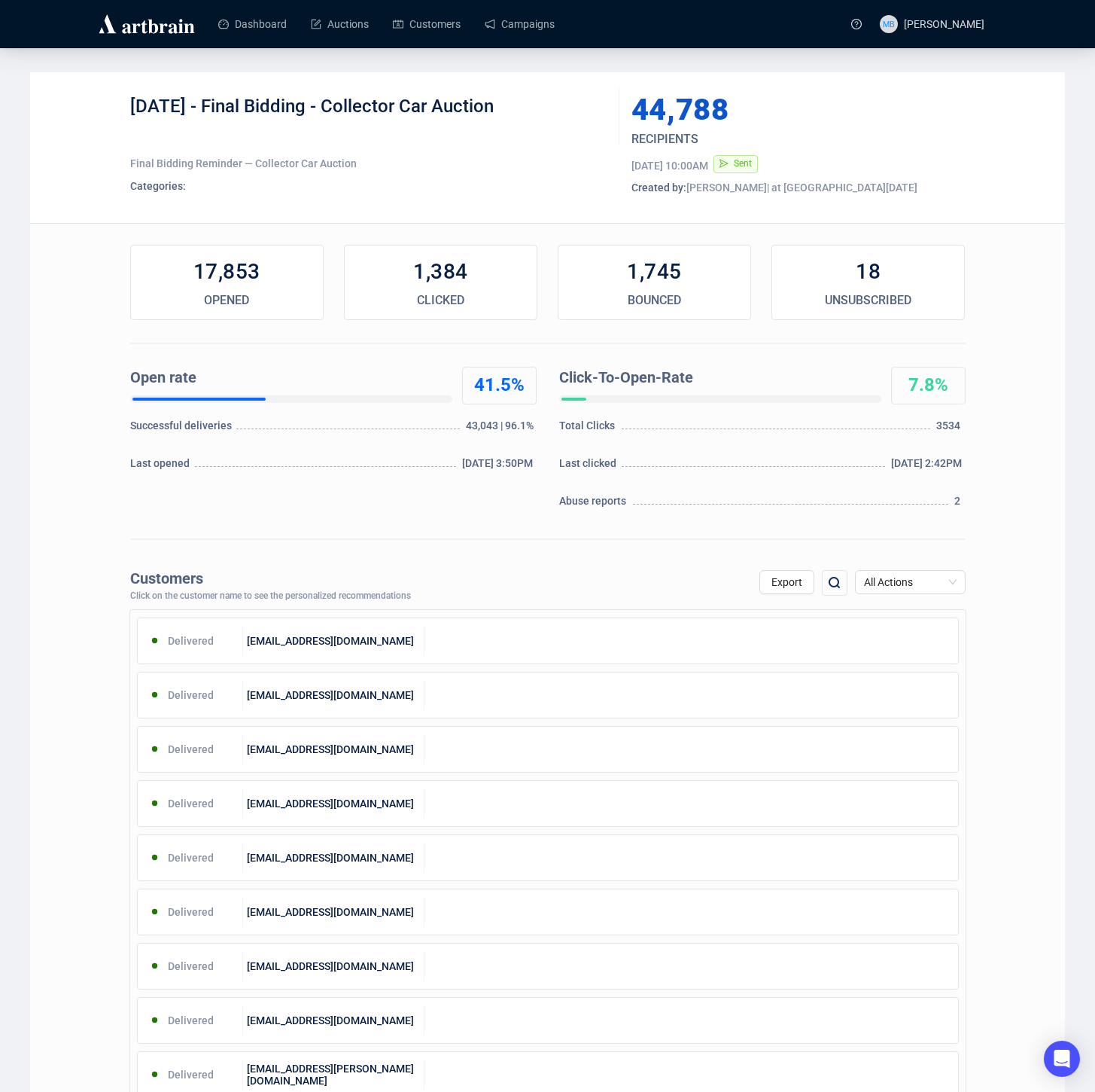
drag, startPoint x: 213, startPoint y: 107, endPoint x: 520, endPoint y: 107, distance: 307.0
click at [520, 106] on div "[DATE] - Final Bidding - Collector Car Auction" at bounding box center [369, 117] width 478 height 45
copy div "Final Bidding - Collector Car Auction"
click at [542, 22] on link "Campaigns" at bounding box center [520, 24] width 70 height 39
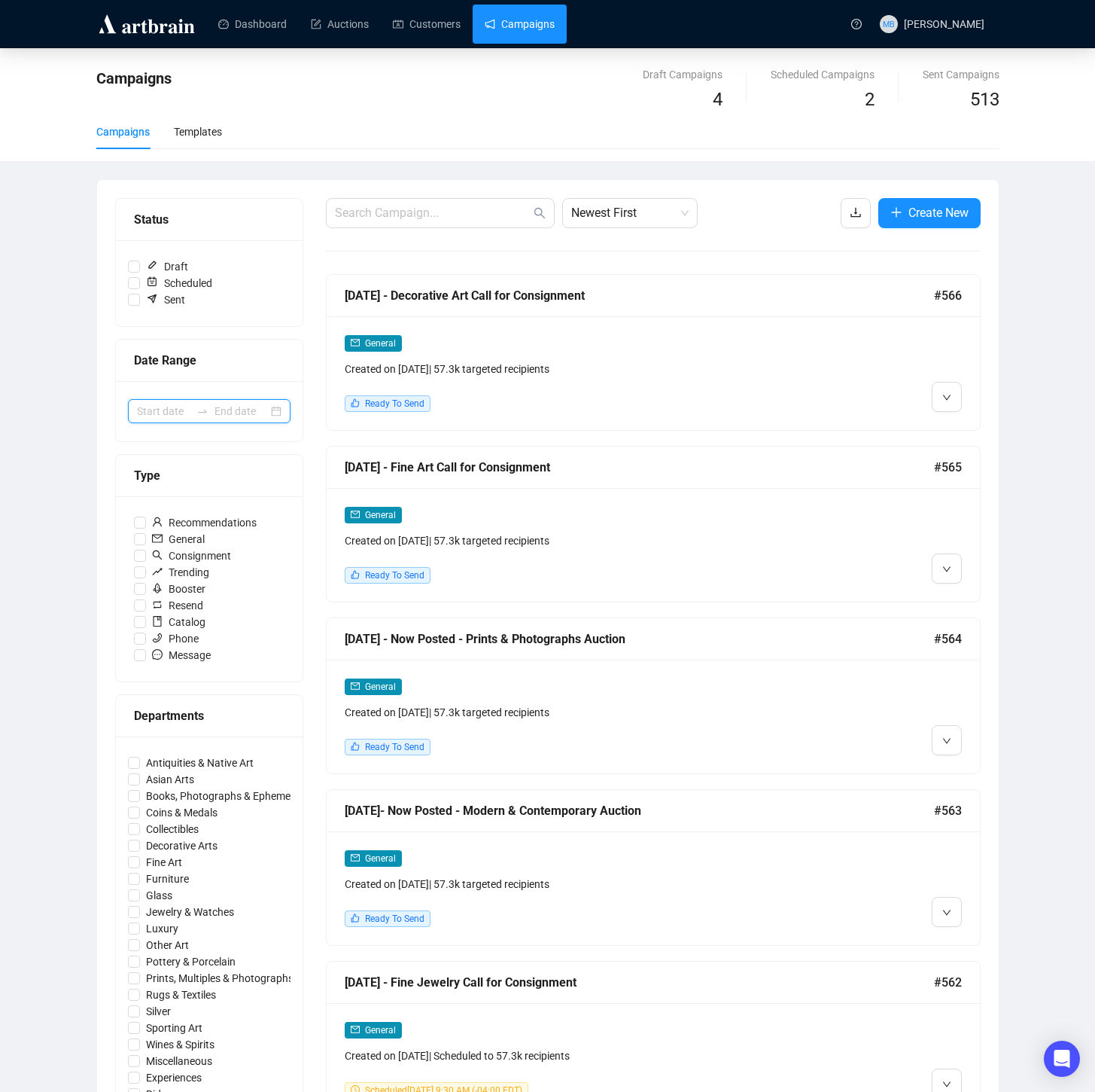
click at [164, 417] on input at bounding box center [163, 412] width 53 height 17
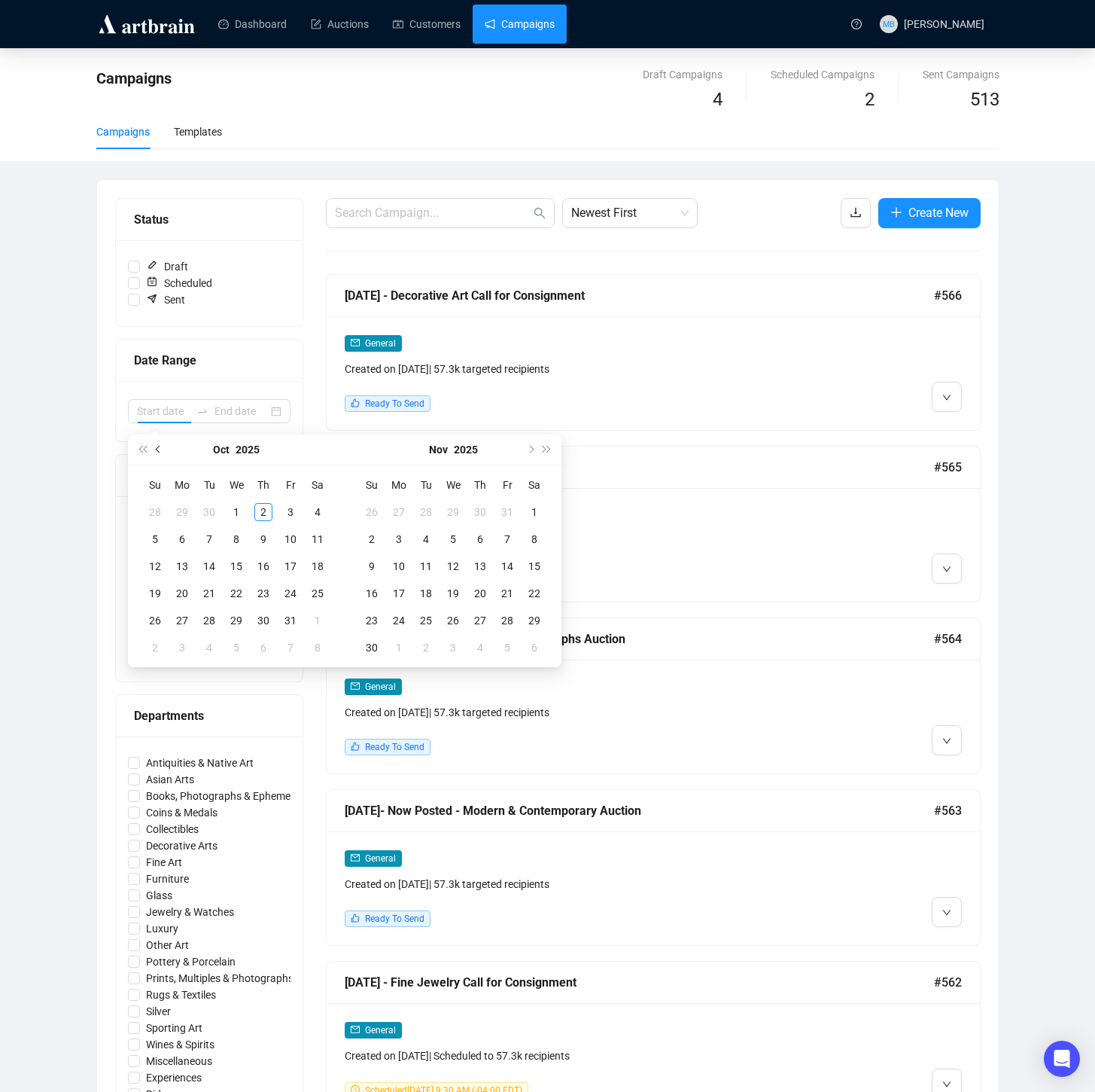
click at [159, 451] on span "Previous month (PageUp)" at bounding box center [159, 449] width 8 height 8
type input "[DATE]"
click at [297, 574] on div "19" at bounding box center [290, 565] width 18 height 18
type input "[DATE]"
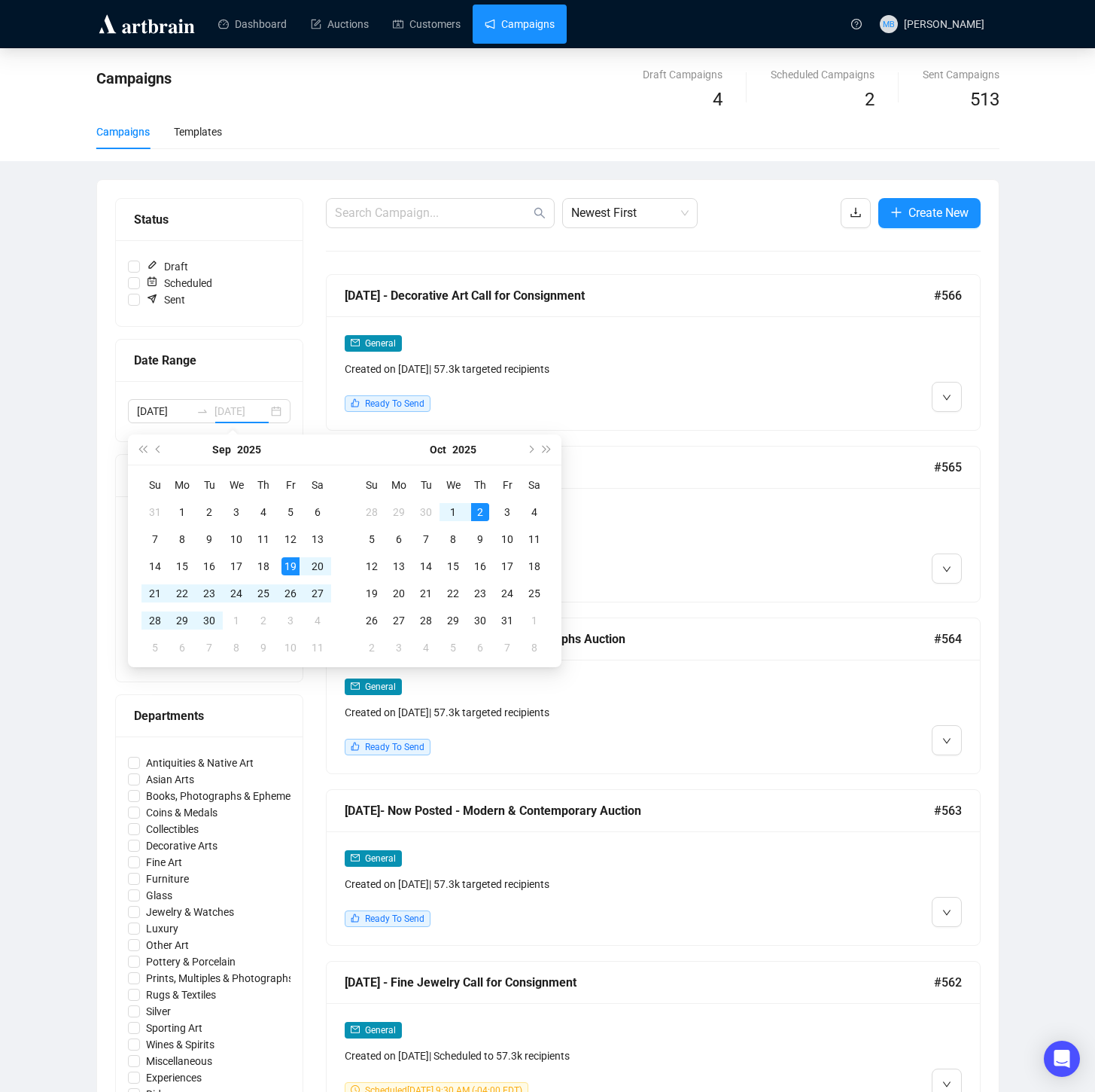
click at [481, 514] on div "2" at bounding box center [480, 511] width 18 height 18
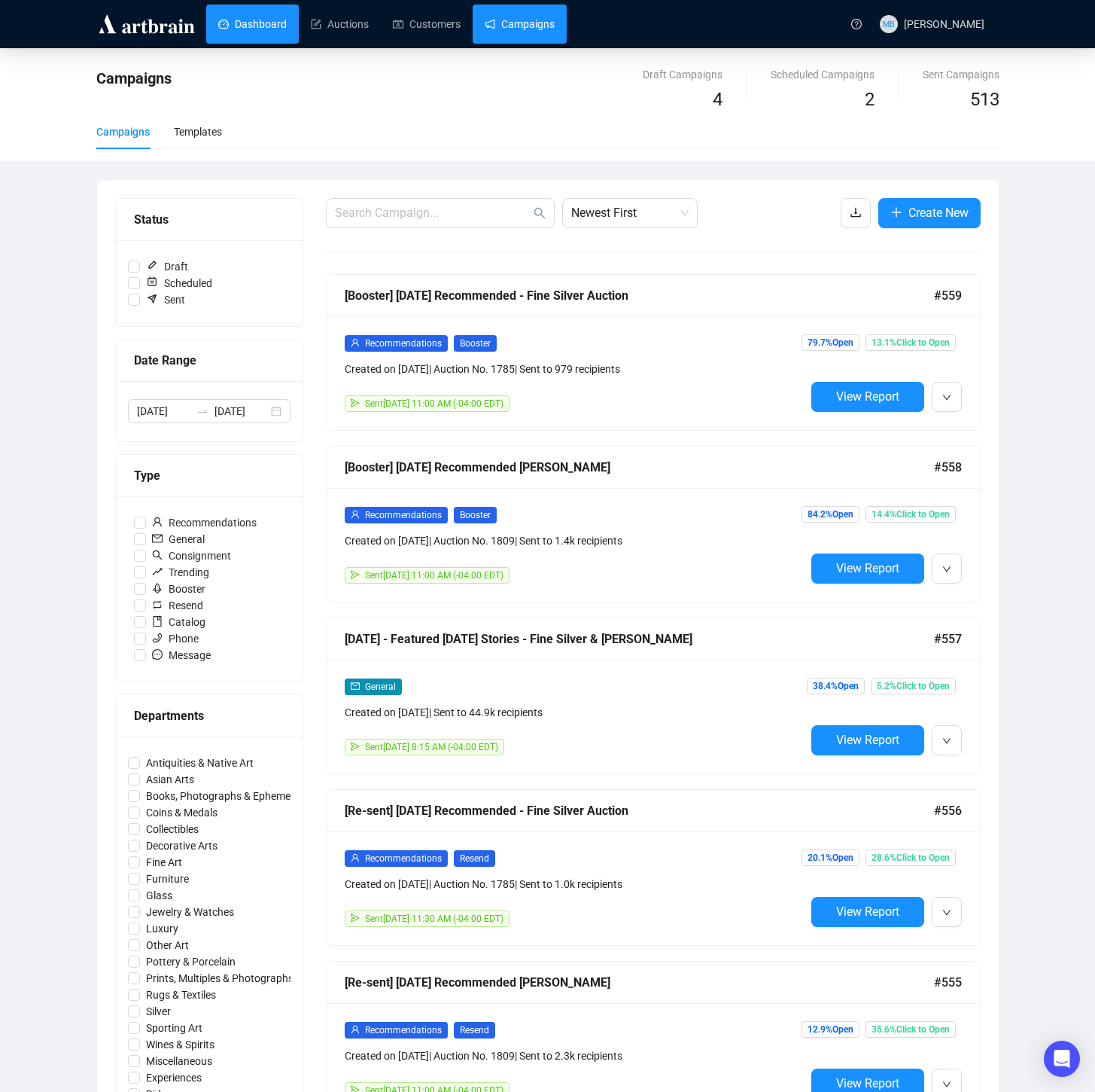
click at [254, 25] on link "Dashboard" at bounding box center [252, 24] width 68 height 39
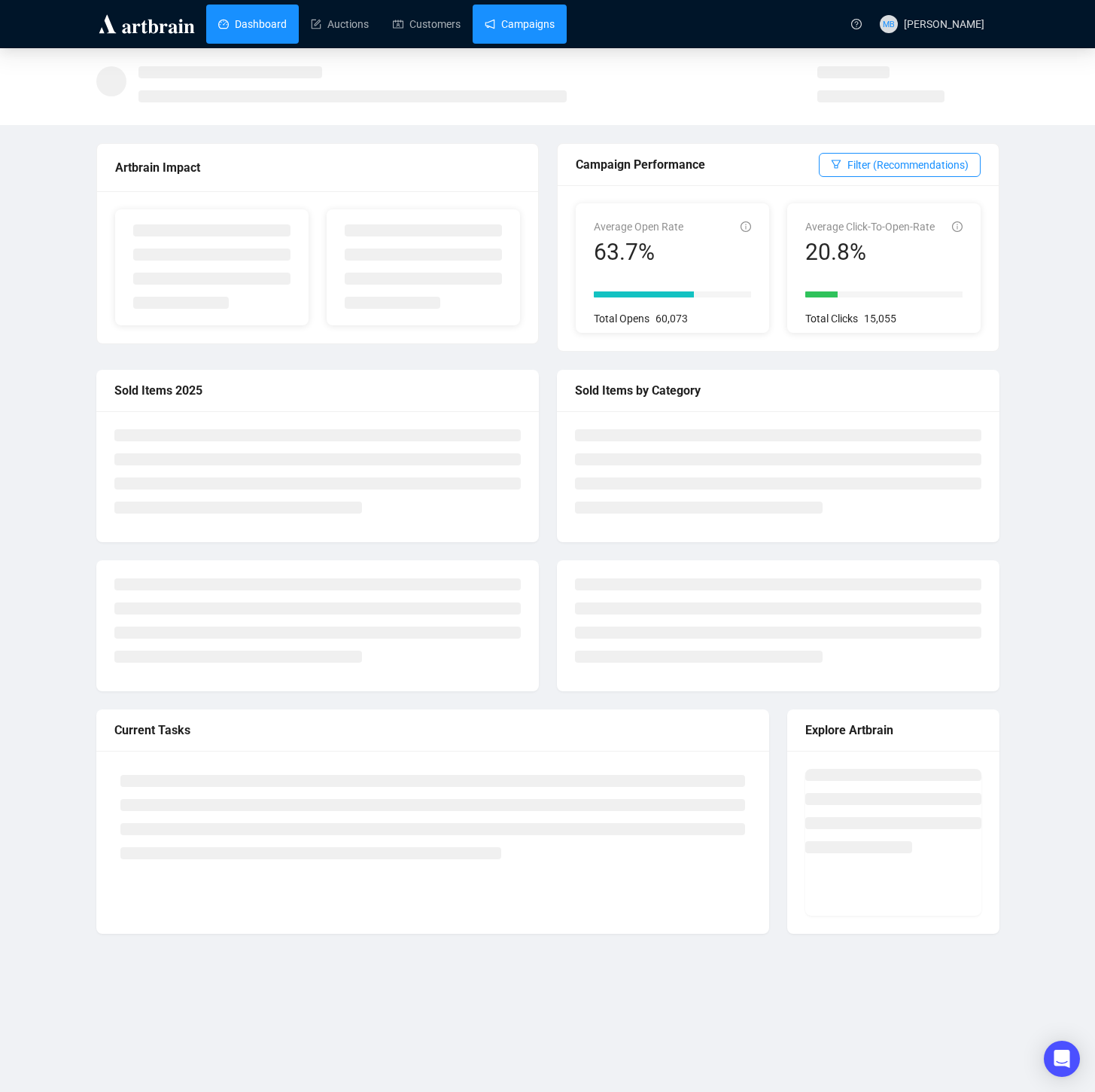
click at [541, 27] on link "Campaigns" at bounding box center [520, 24] width 70 height 39
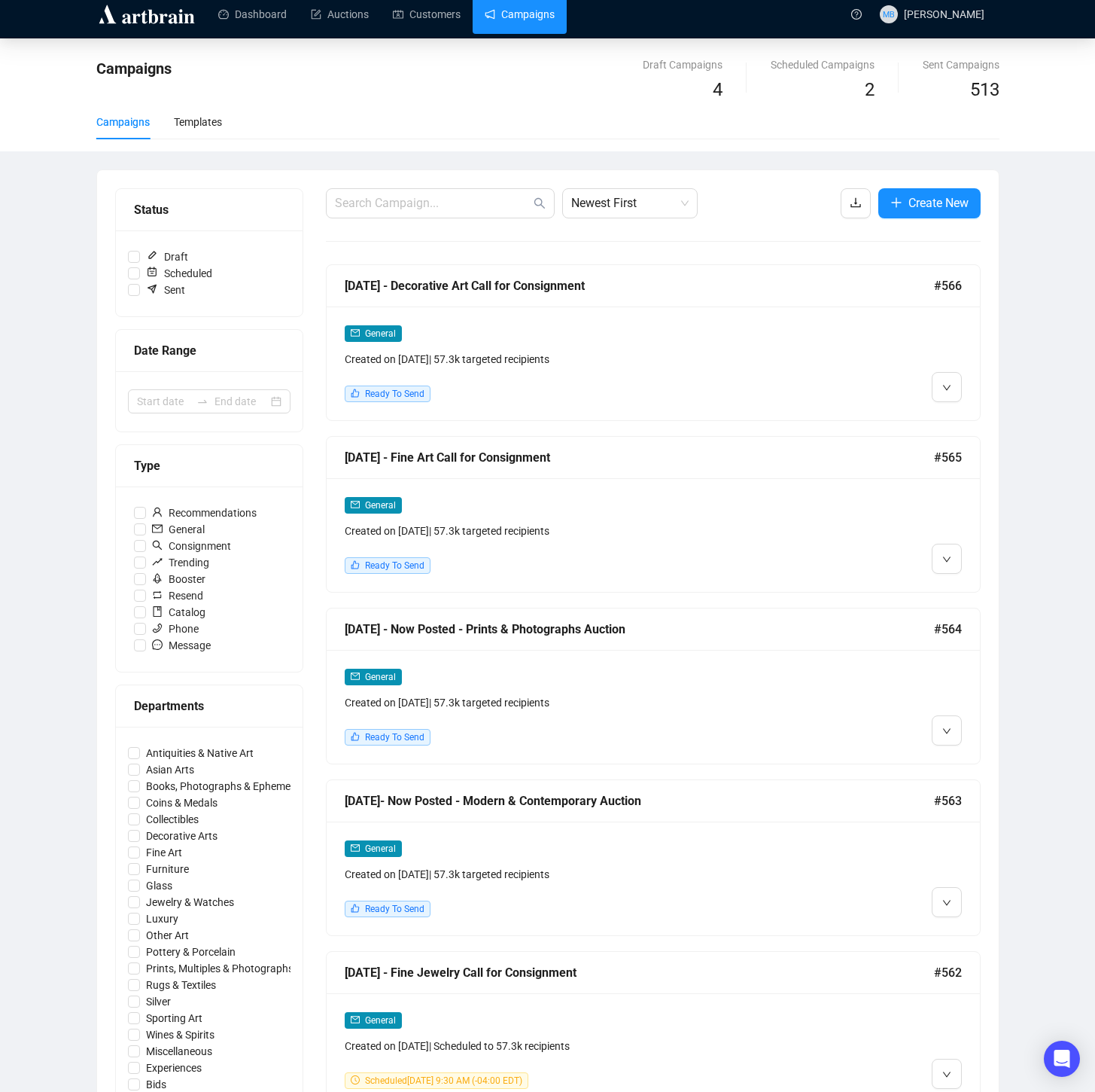
scroll to position [10, 0]
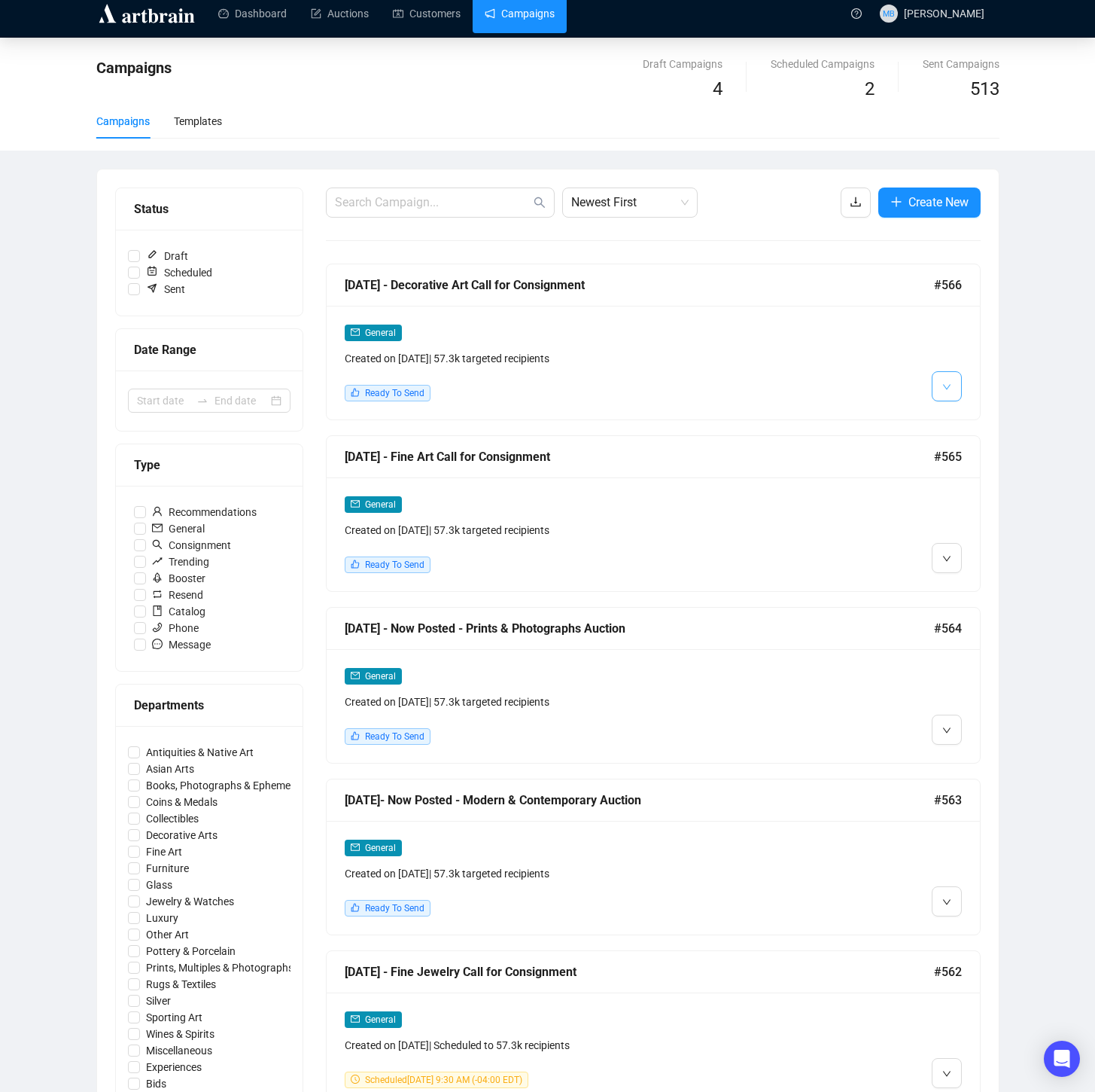
click at [947, 394] on span "button" at bounding box center [946, 385] width 9 height 19
click at [944, 390] on icon "down" at bounding box center [946, 387] width 9 height 9
click at [947, 418] on img at bounding box center [950, 418] width 12 height 12
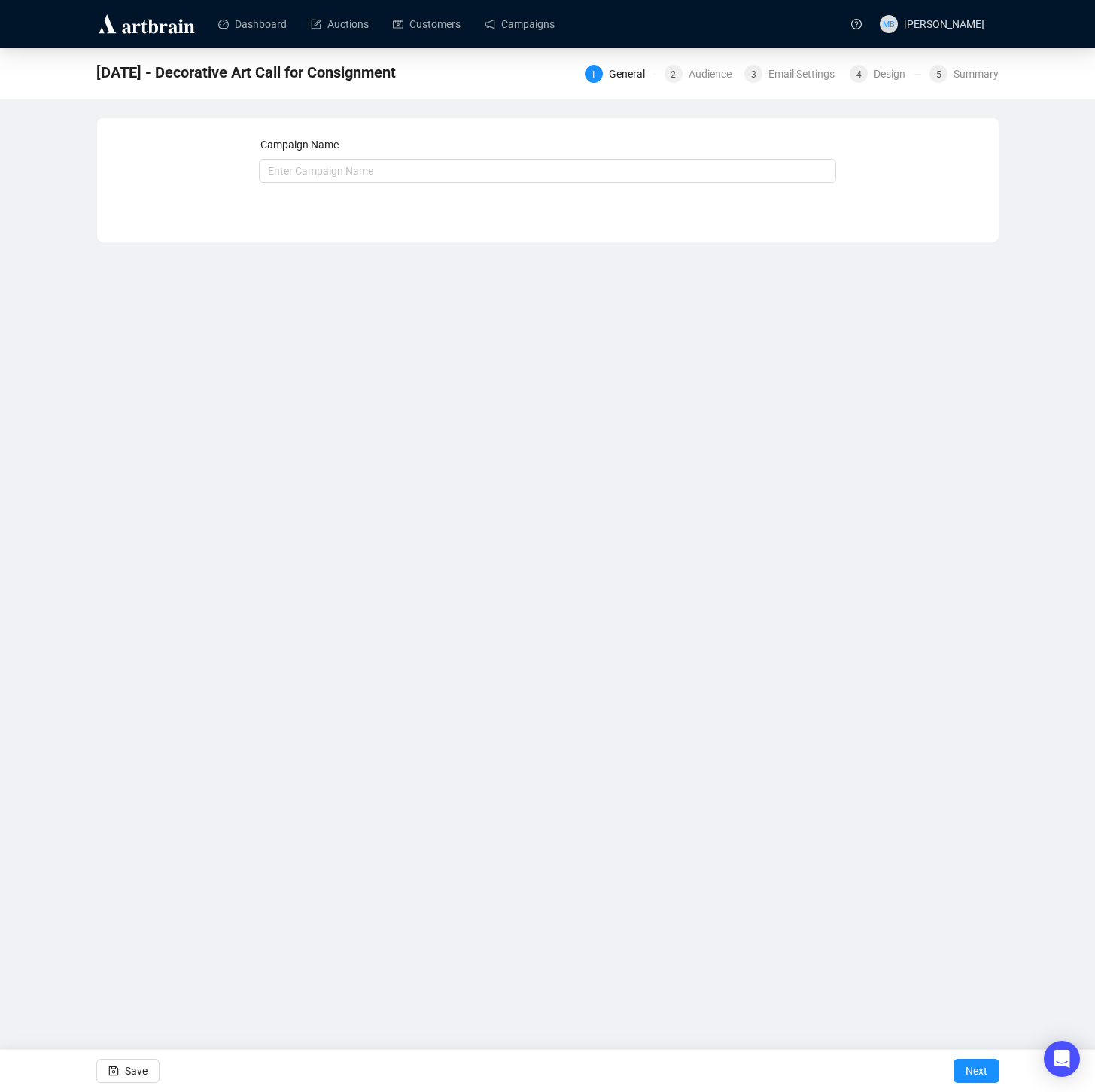
type input "[DATE] - Decorative Art Call for Consignment"
click at [968, 1080] on span "Next" at bounding box center [977, 1071] width 22 height 42
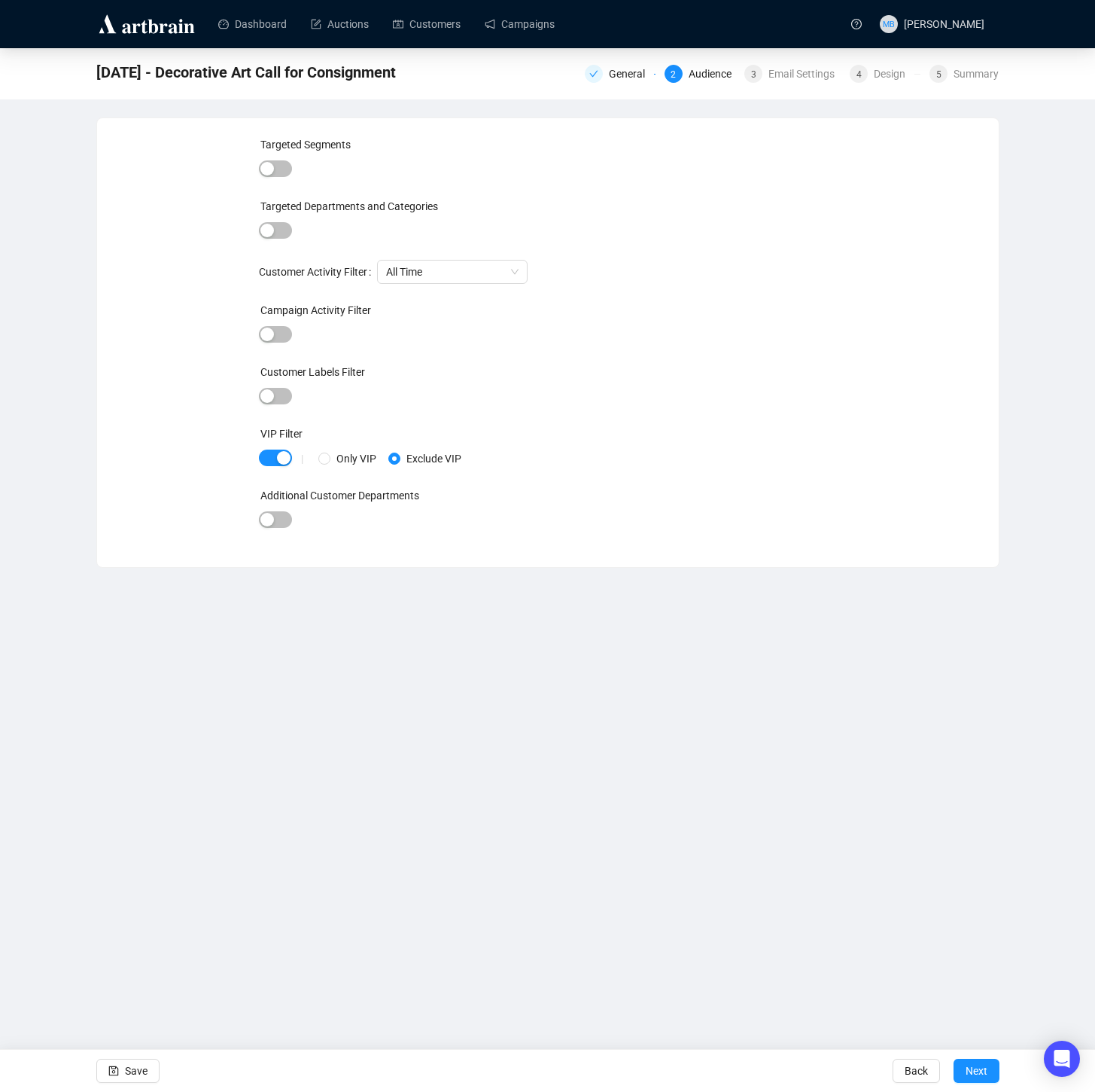
click at [968, 1080] on span "Next" at bounding box center [977, 1071] width 22 height 42
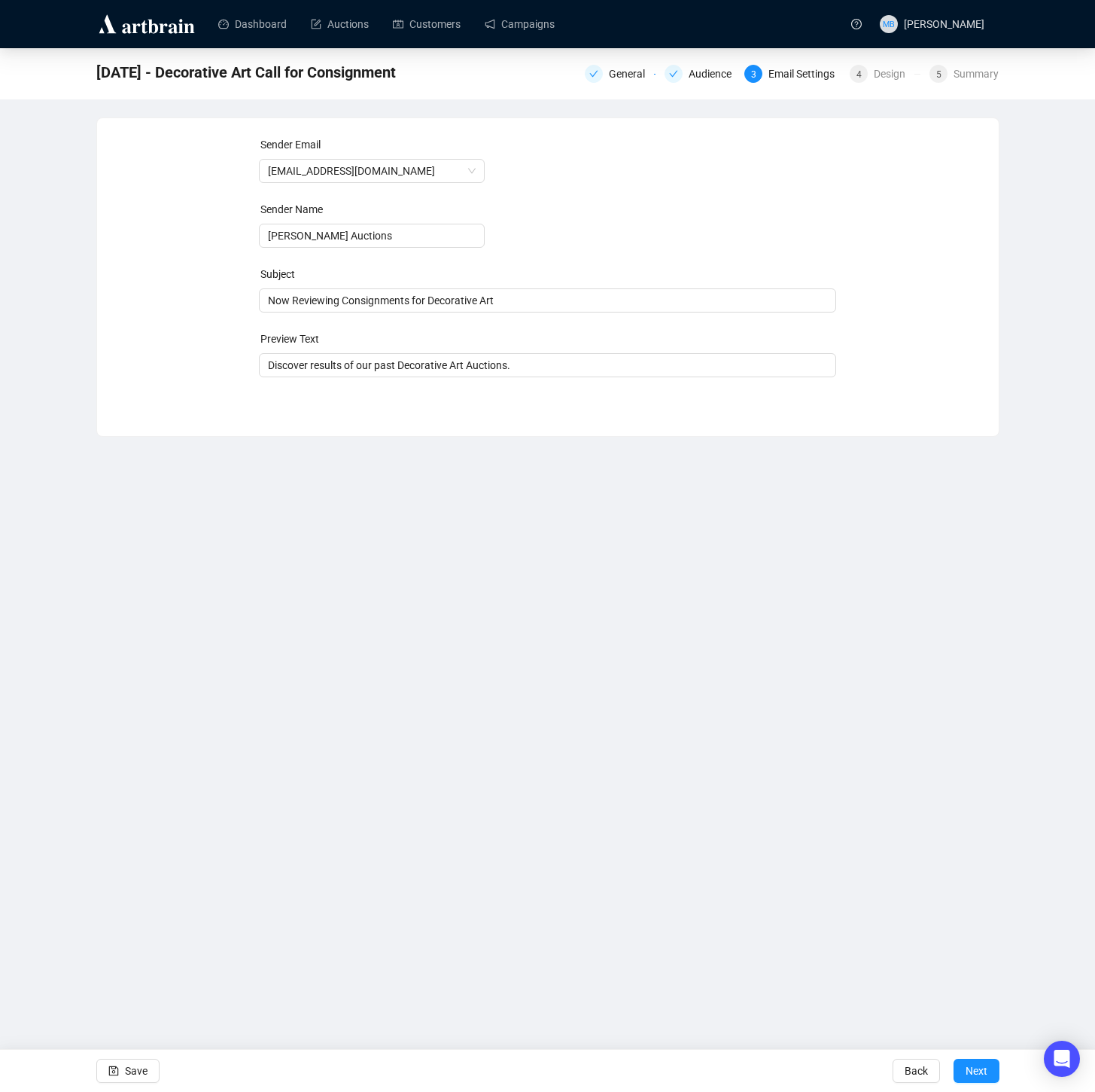
click at [968, 1080] on span "Next" at bounding box center [977, 1071] width 22 height 42
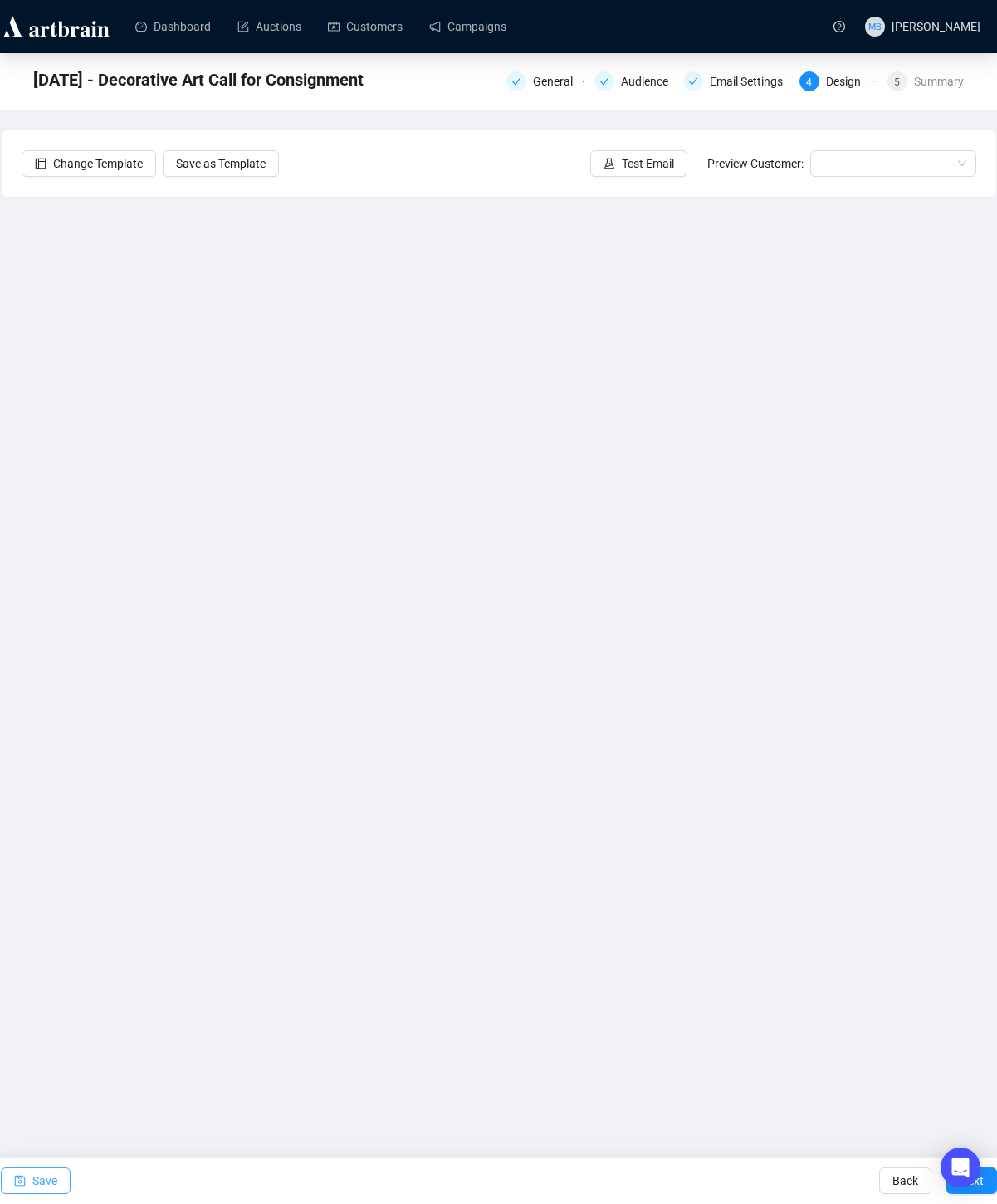
click at [39, 1180] on span "Save" at bounding box center [45, 1181] width 25 height 47
click at [47, 1178] on span "Save" at bounding box center [45, 1181] width 25 height 47
click at [630, 166] on span "Test Email" at bounding box center [648, 164] width 52 height 19
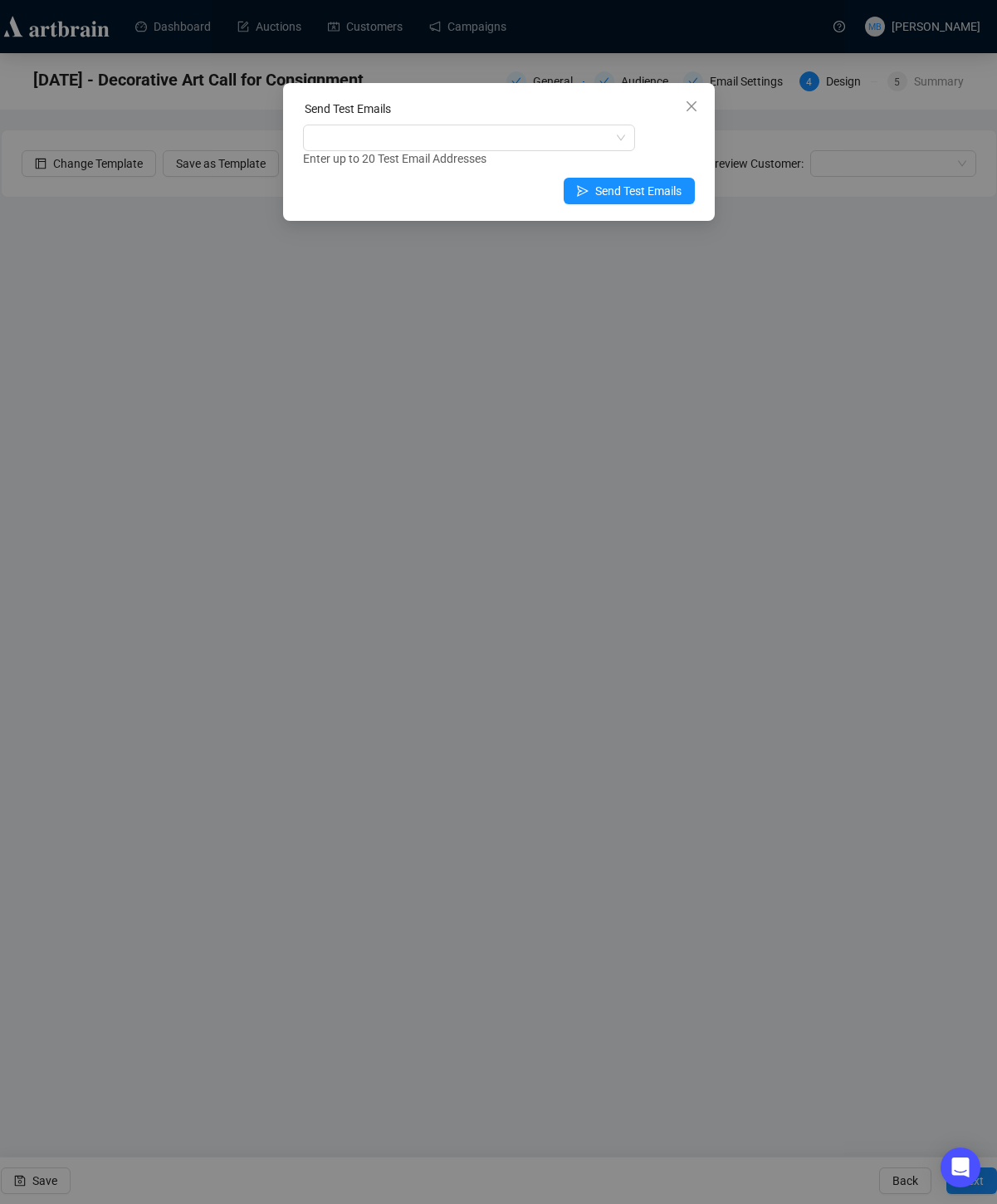
drag, startPoint x: 698, startPoint y: 110, endPoint x: 678, endPoint y: 116, distance: 20.9
click at [698, 110] on span "Close" at bounding box center [691, 106] width 27 height 13
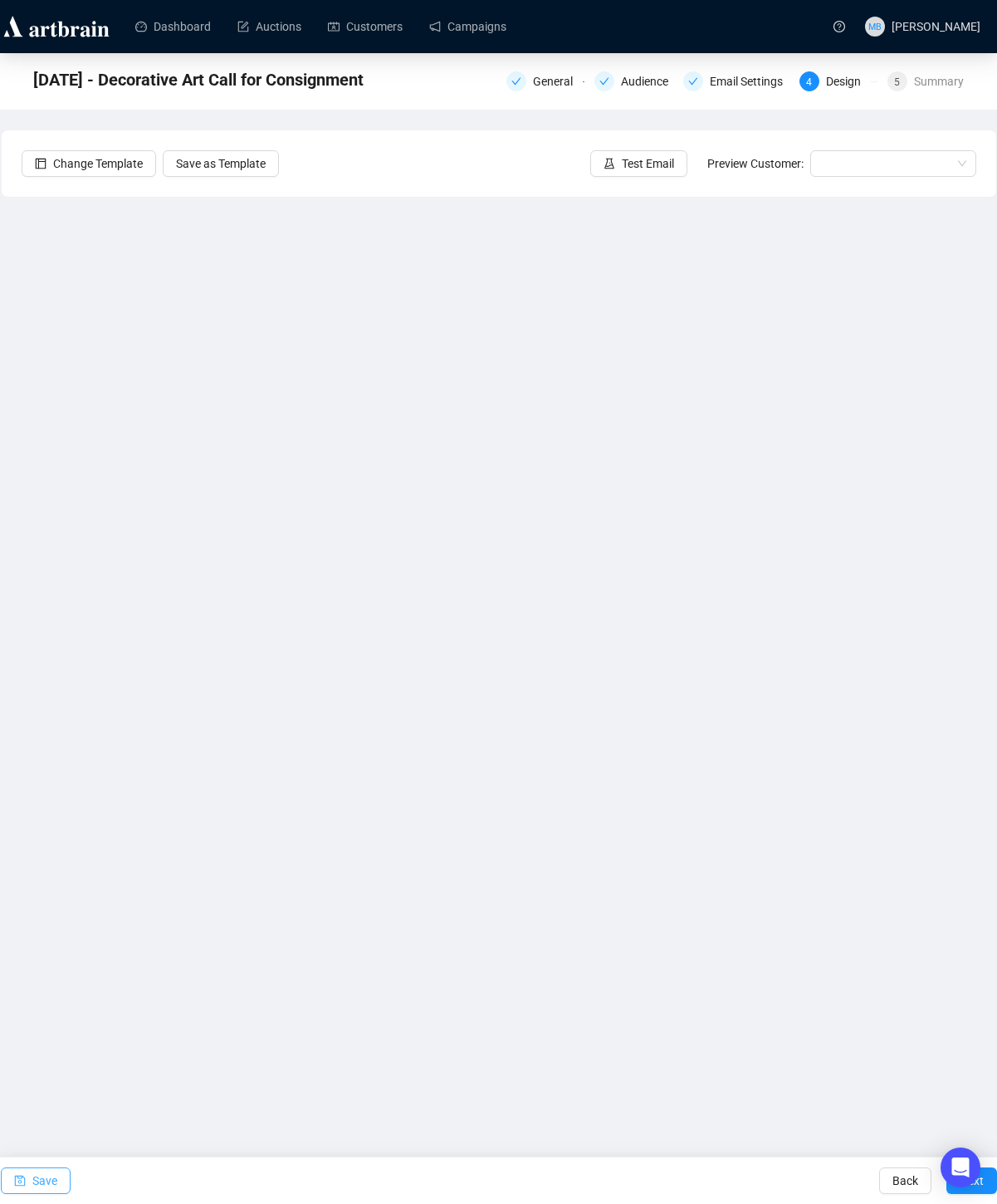
click at [39, 1182] on span "Save" at bounding box center [45, 1181] width 25 height 47
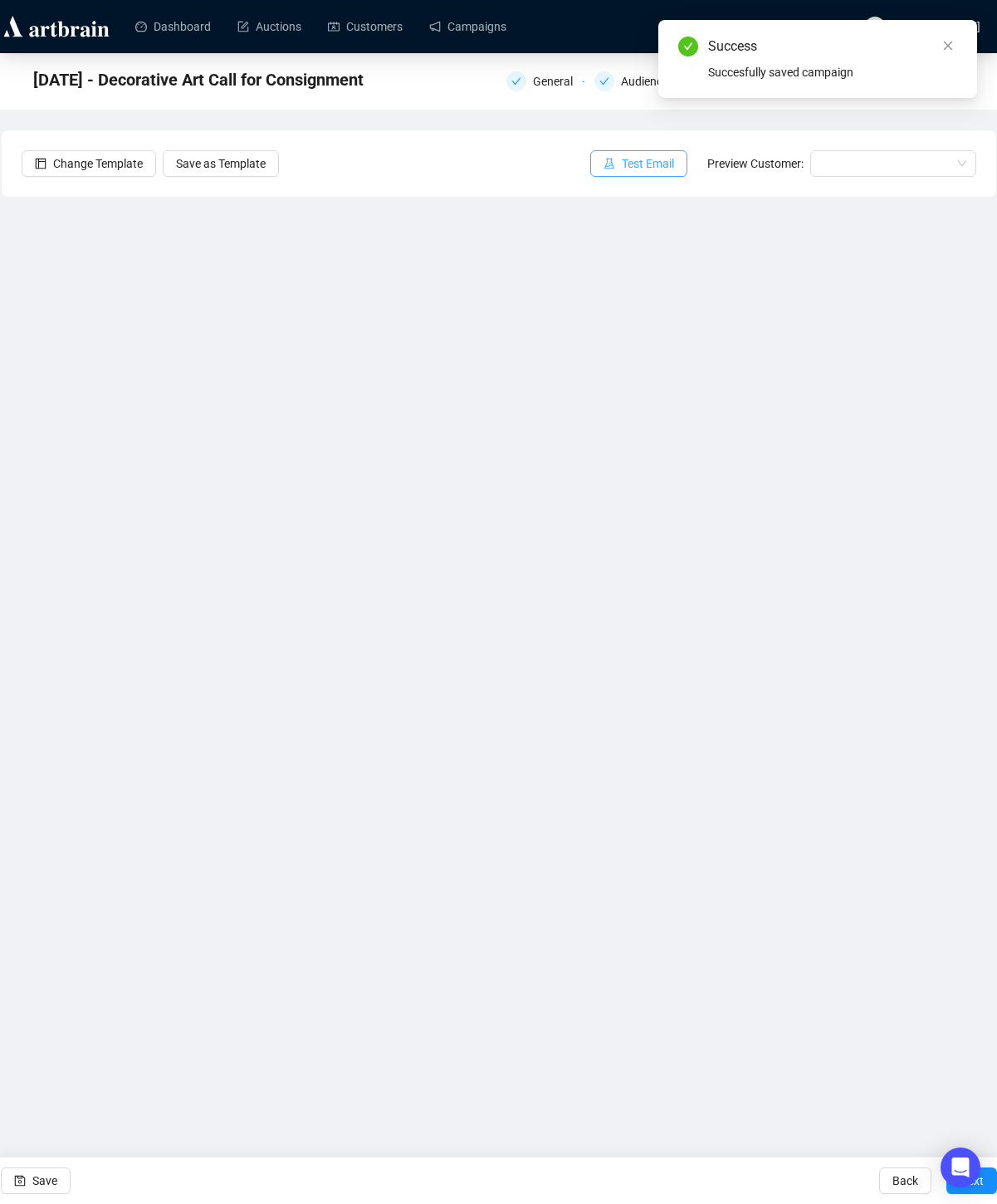
click at [649, 176] on button "Test Email" at bounding box center [638, 163] width 97 height 27
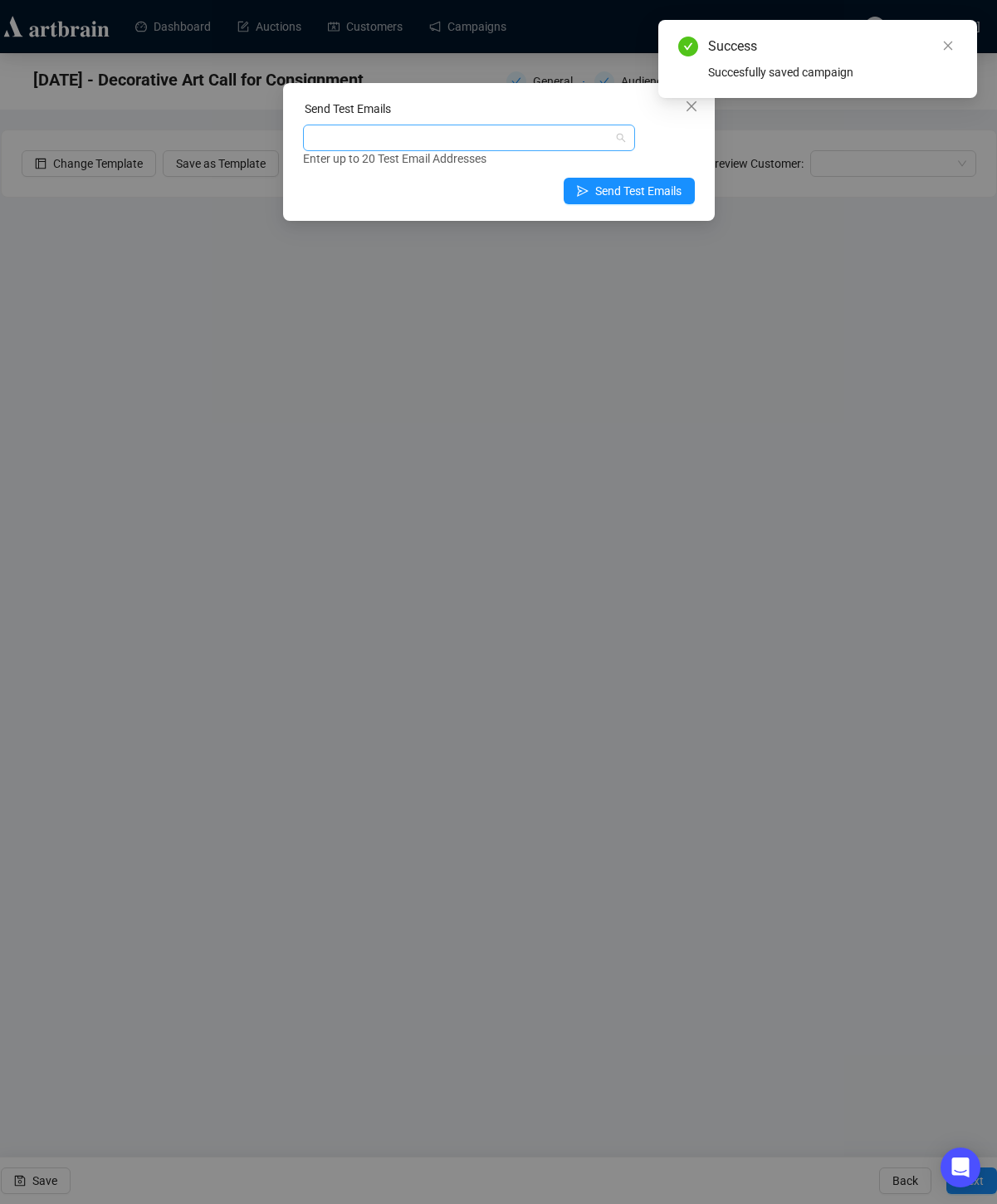
click at [571, 141] on div at bounding box center [460, 137] width 307 height 23
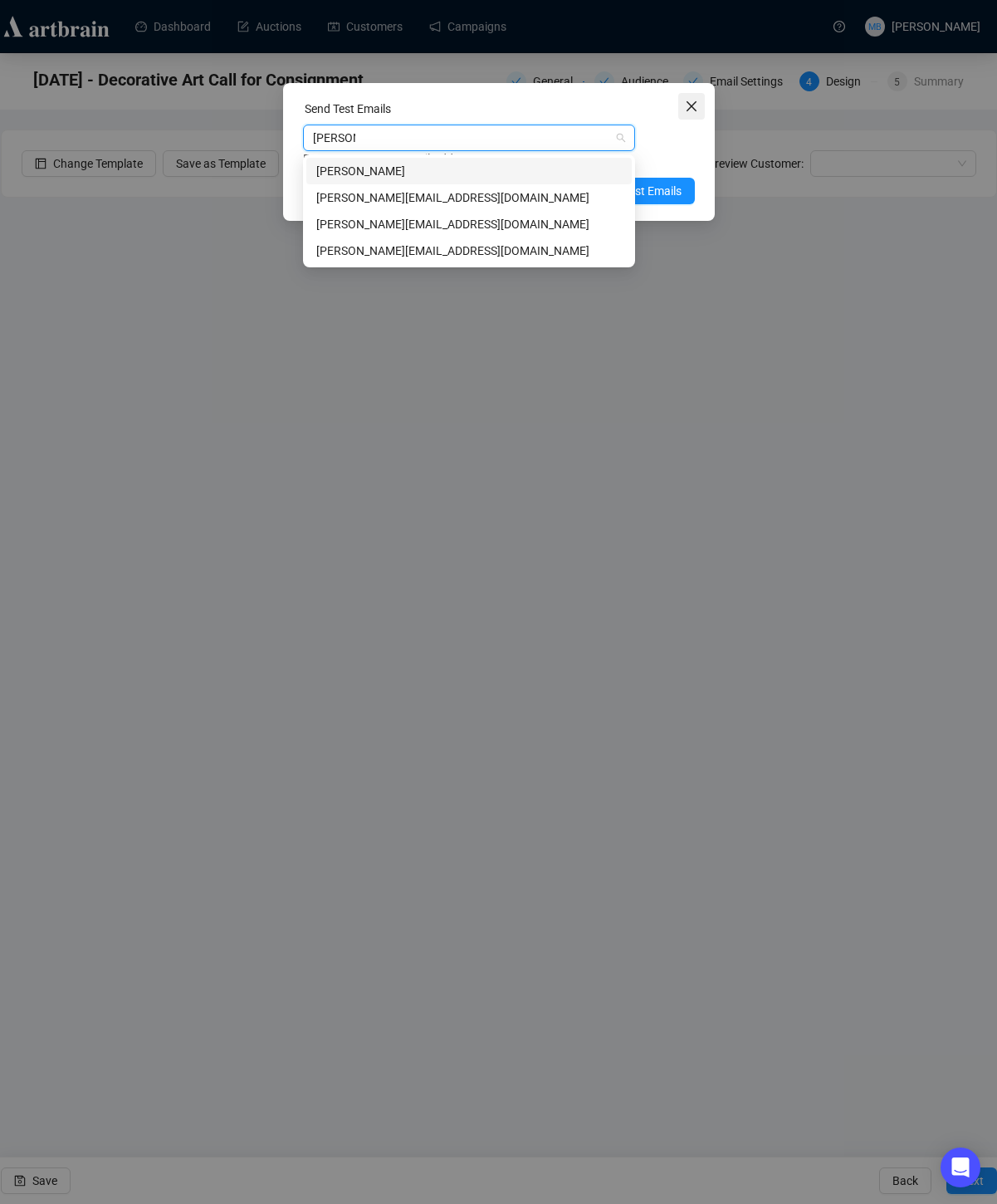
type input "[PERSON_NAME]"
click at [688, 116] on button "Close" at bounding box center [691, 106] width 27 height 27
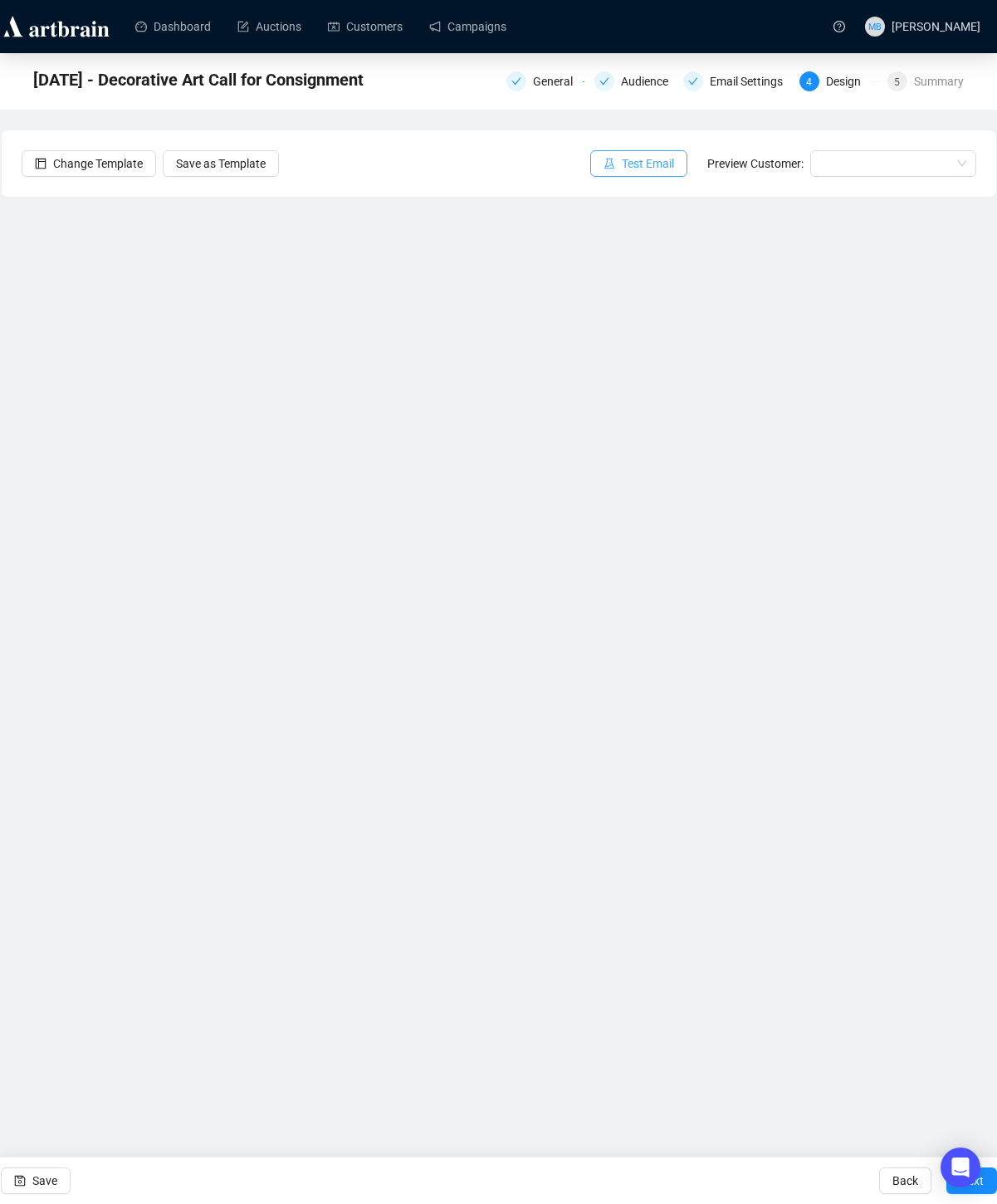
click at [656, 167] on span "Test Email" at bounding box center [648, 164] width 52 height 19
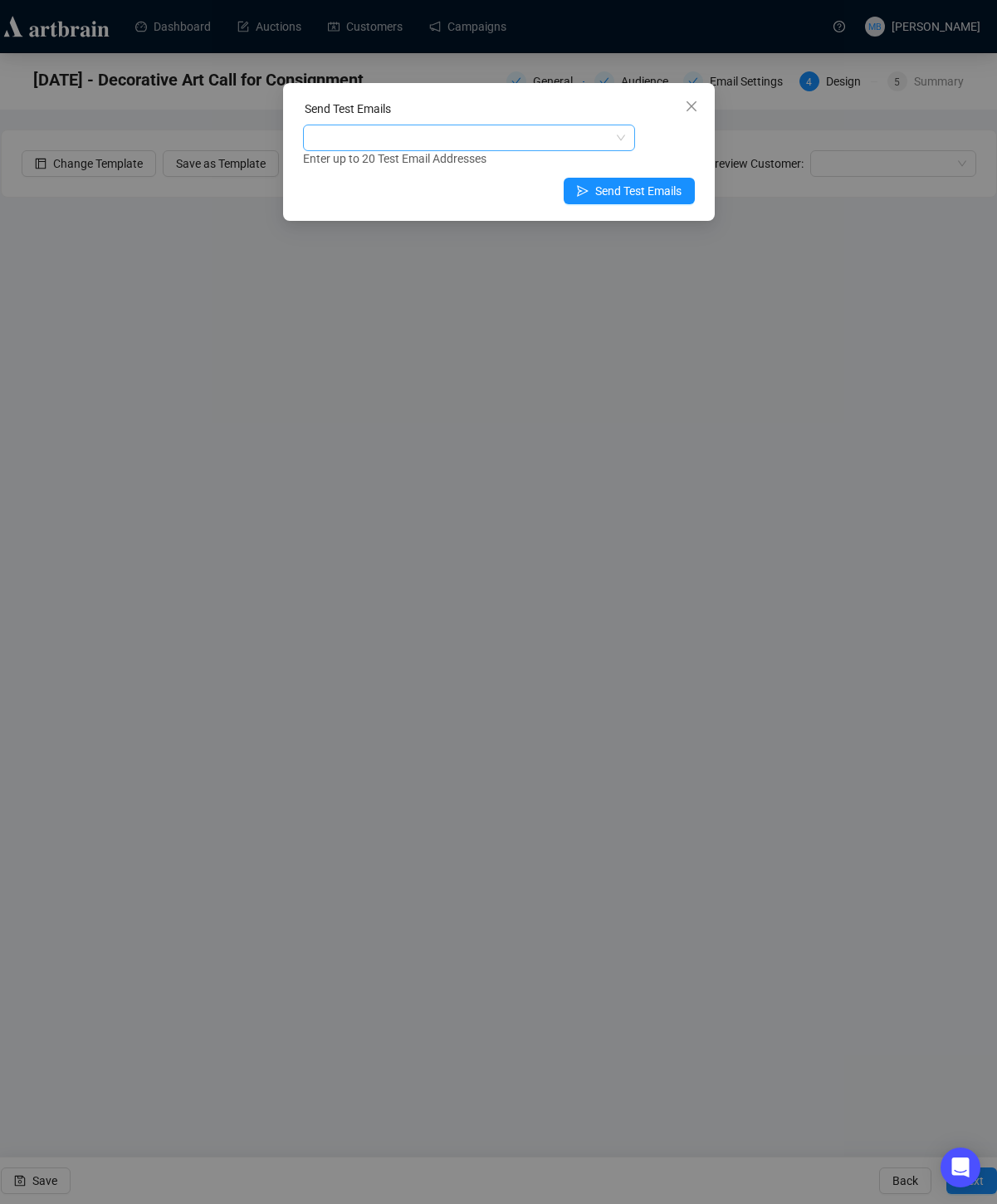
click at [571, 138] on div at bounding box center [460, 137] width 307 height 23
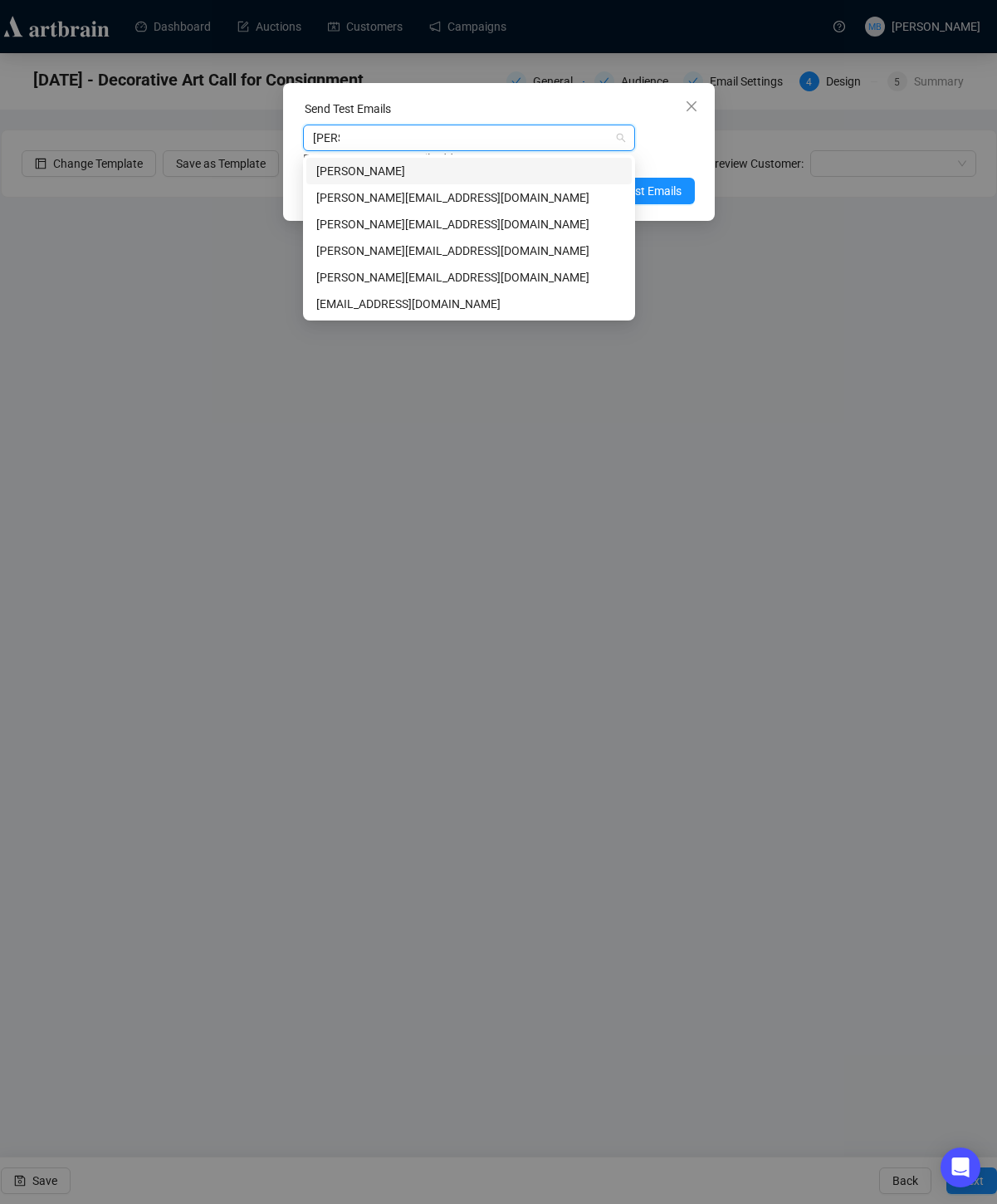
type input "[PERSON_NAME]"
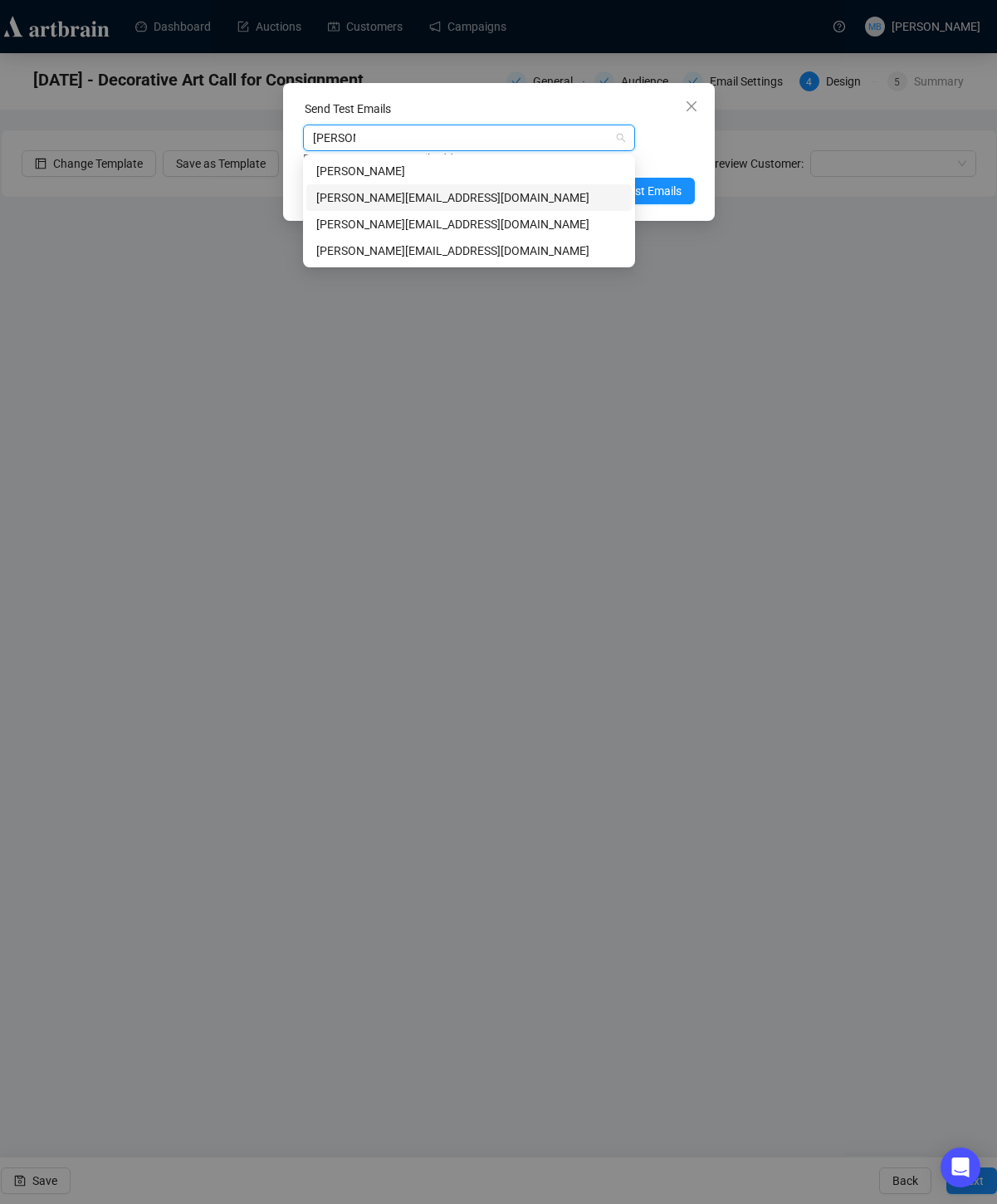
click at [487, 194] on div "[PERSON_NAME][EMAIL_ADDRESS][DOMAIN_NAME]" at bounding box center [469, 198] width 306 height 19
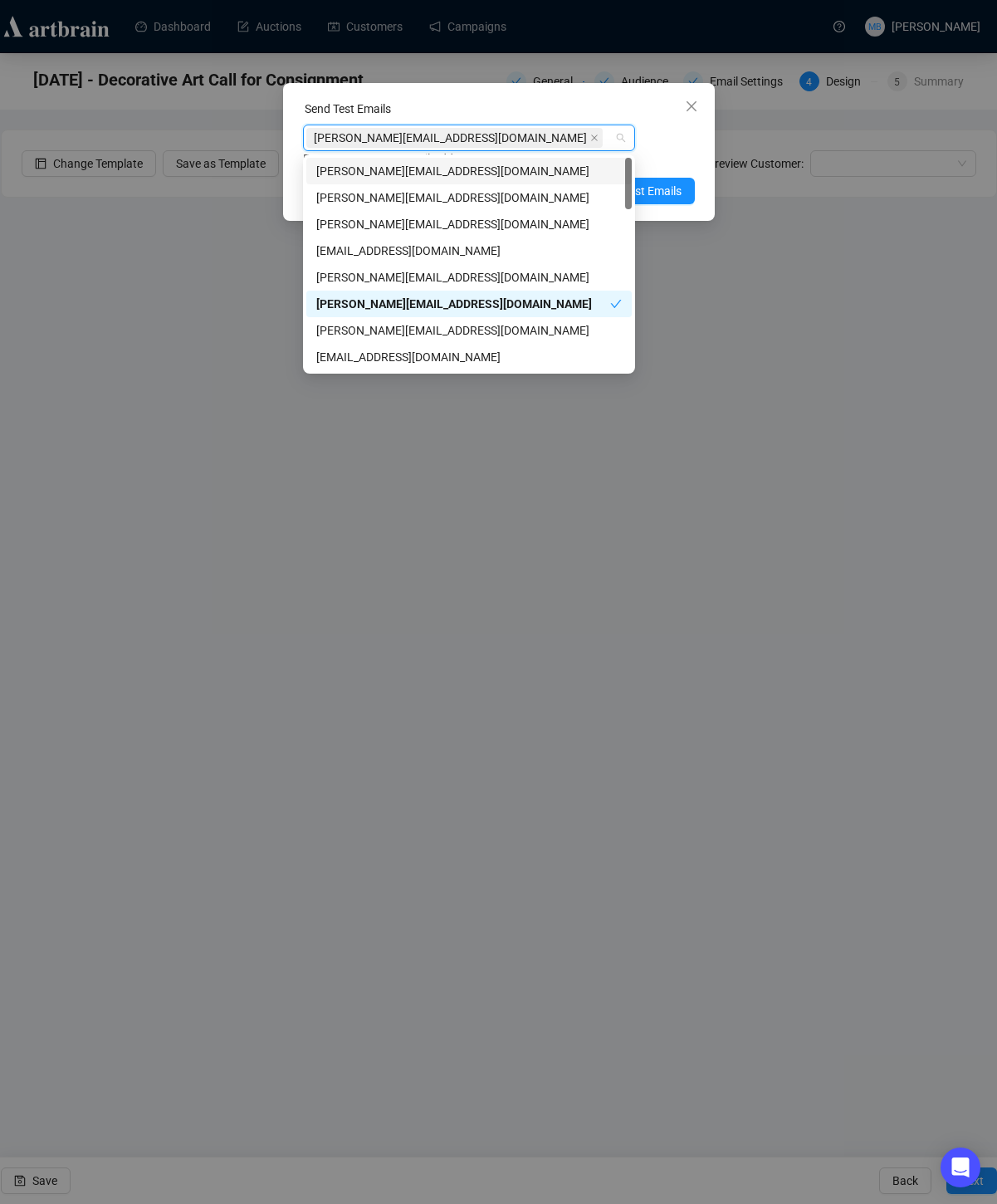
click at [497, 143] on div "[PERSON_NAME][EMAIL_ADDRESS][DOMAIN_NAME]" at bounding box center [460, 137] width 307 height 23
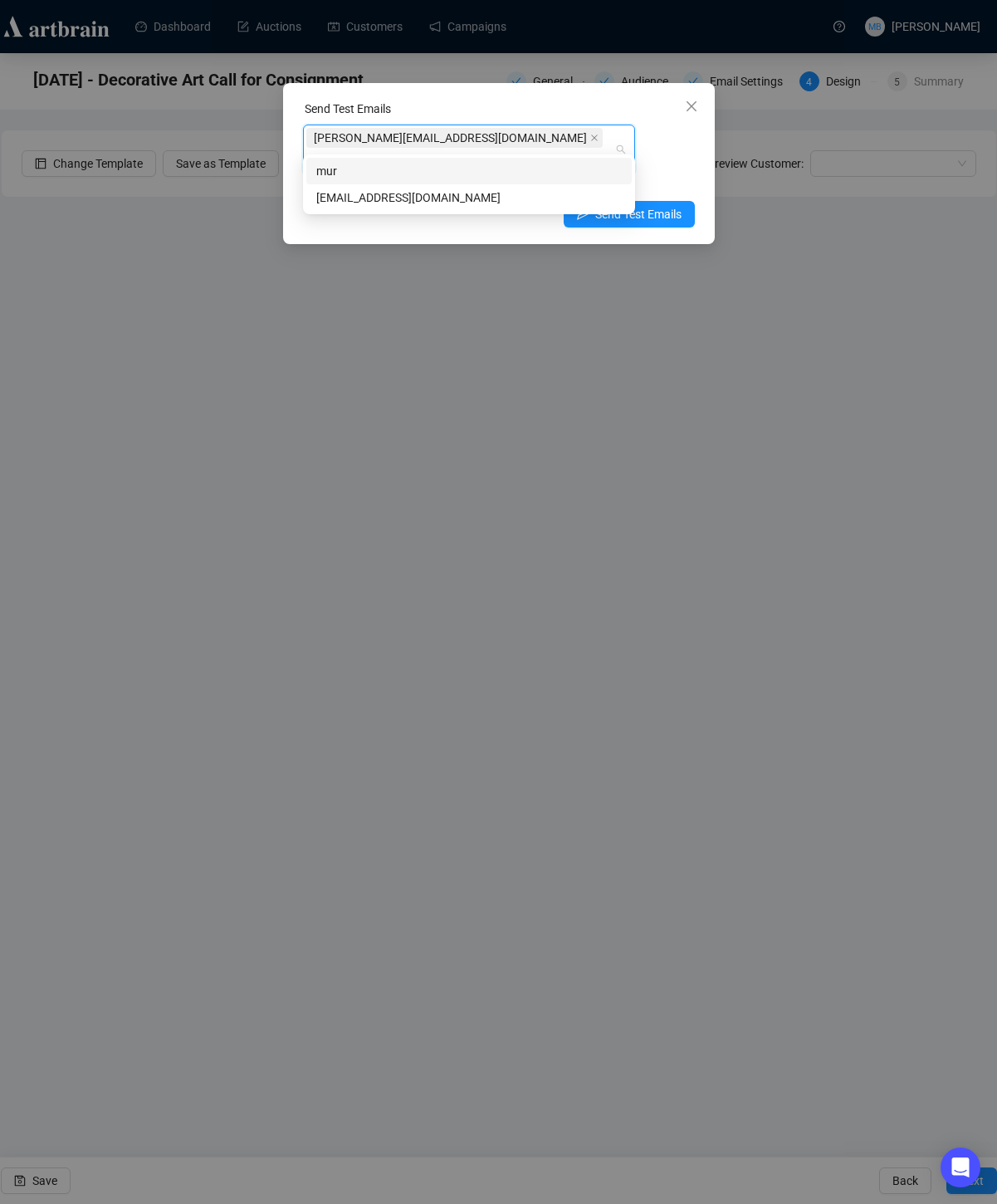
type input "muriah"
click at [443, 200] on div "[EMAIL_ADDRESS][DOMAIN_NAME]" at bounding box center [469, 198] width 306 height 19
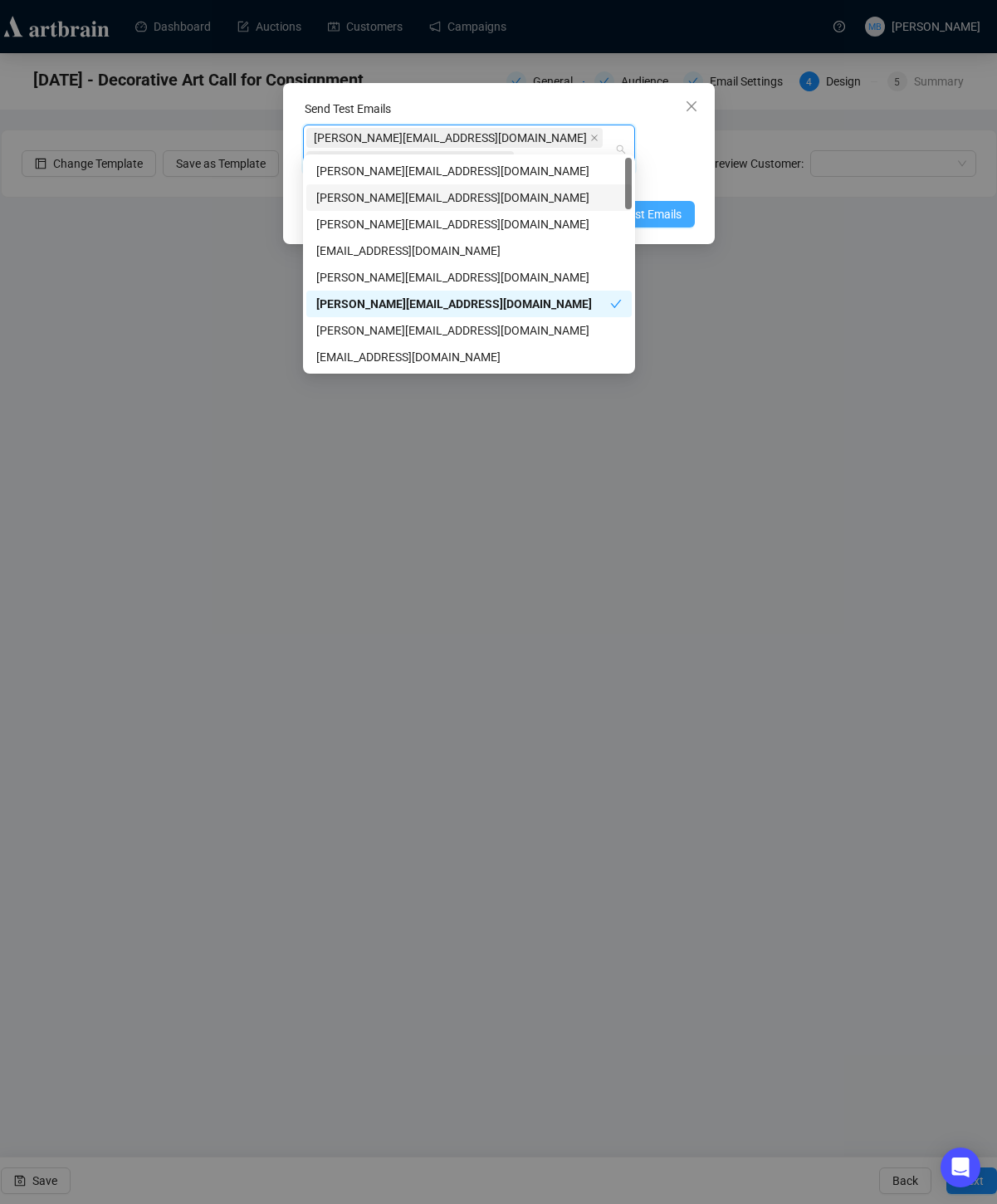
click at [659, 205] on span "Send Test Emails" at bounding box center [638, 214] width 87 height 19
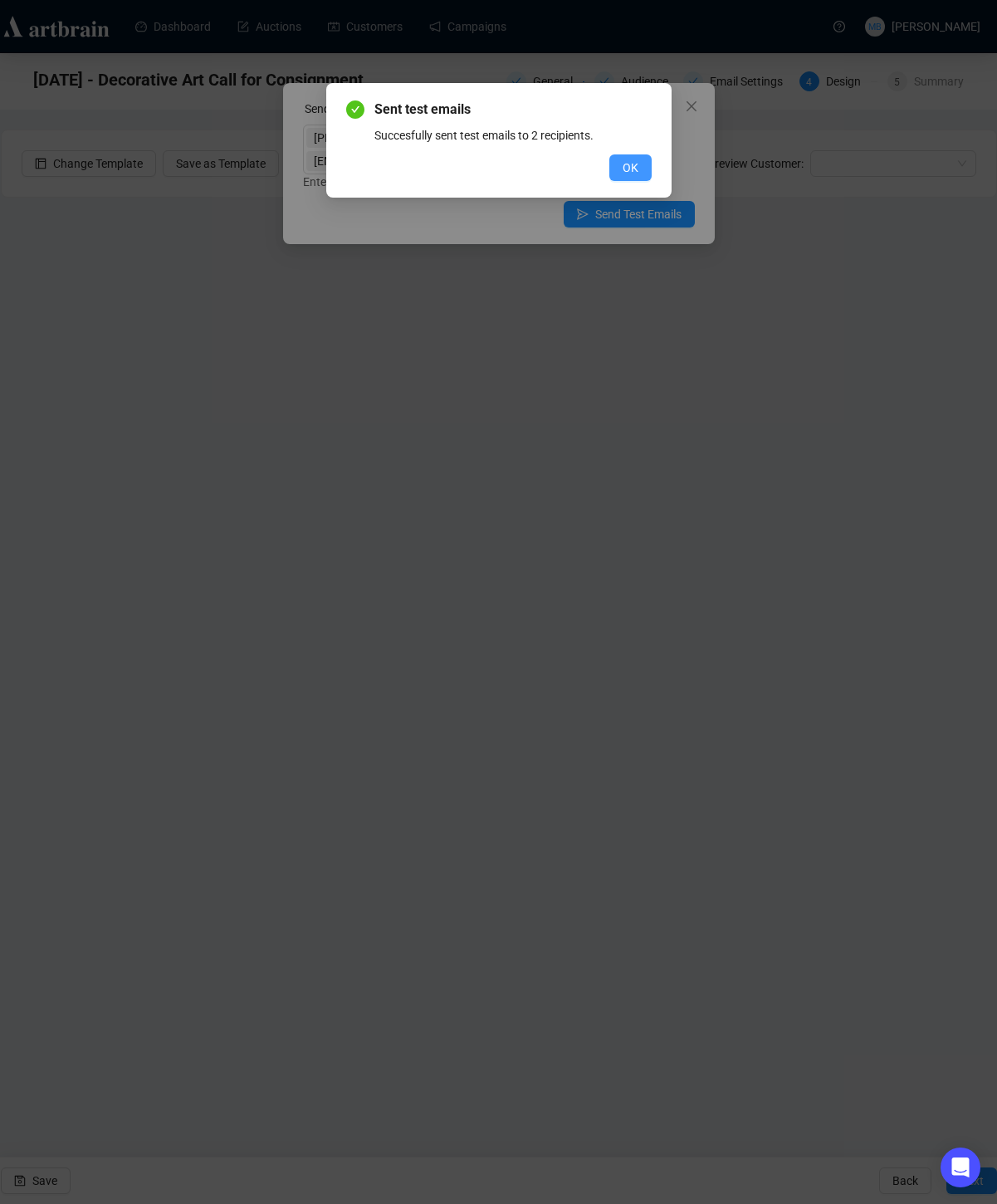
click at [642, 171] on button "OK" at bounding box center [630, 168] width 42 height 27
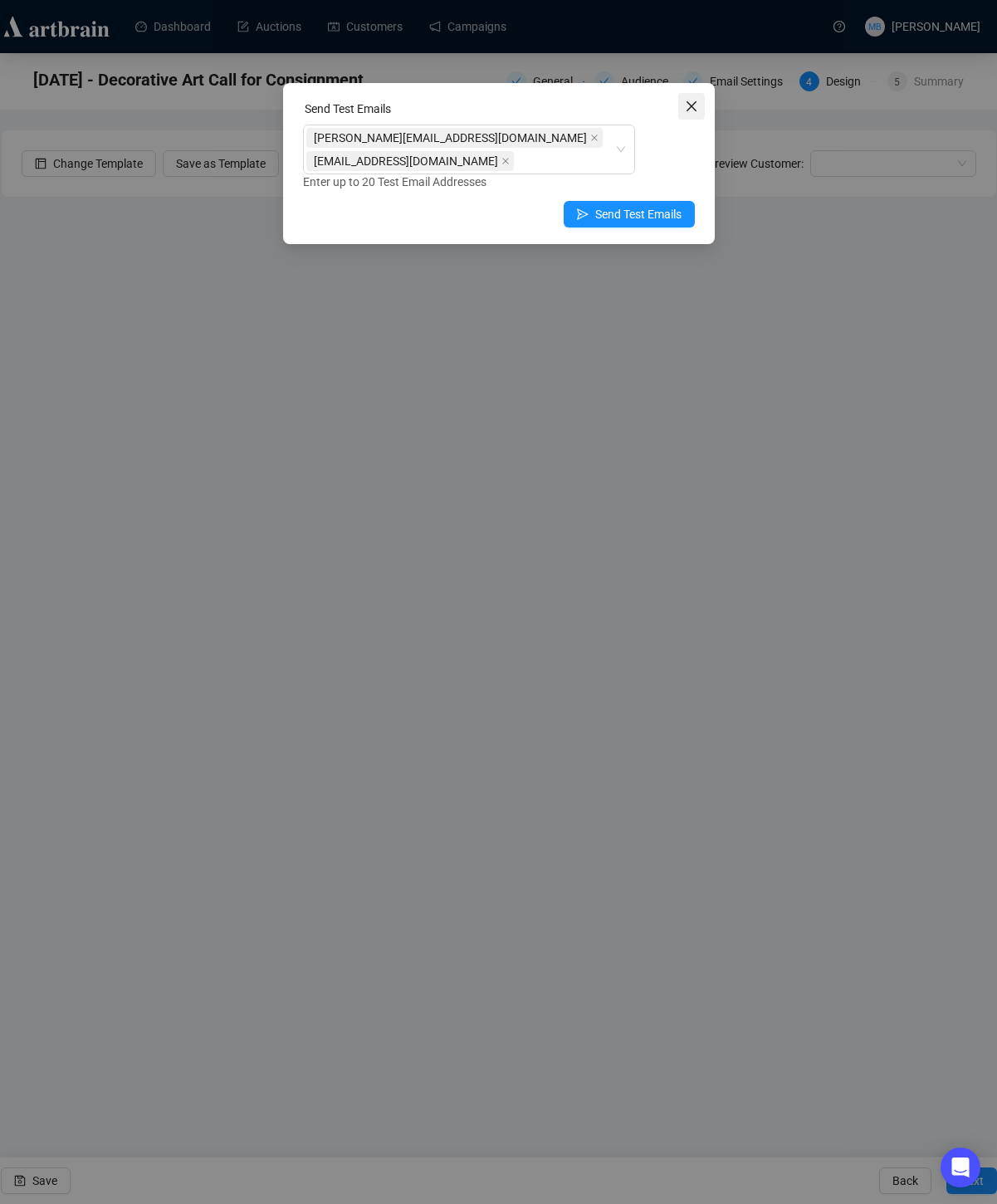
click at [690, 115] on button "Close" at bounding box center [691, 106] width 27 height 27
